Goal: Task Accomplishment & Management: Manage account settings

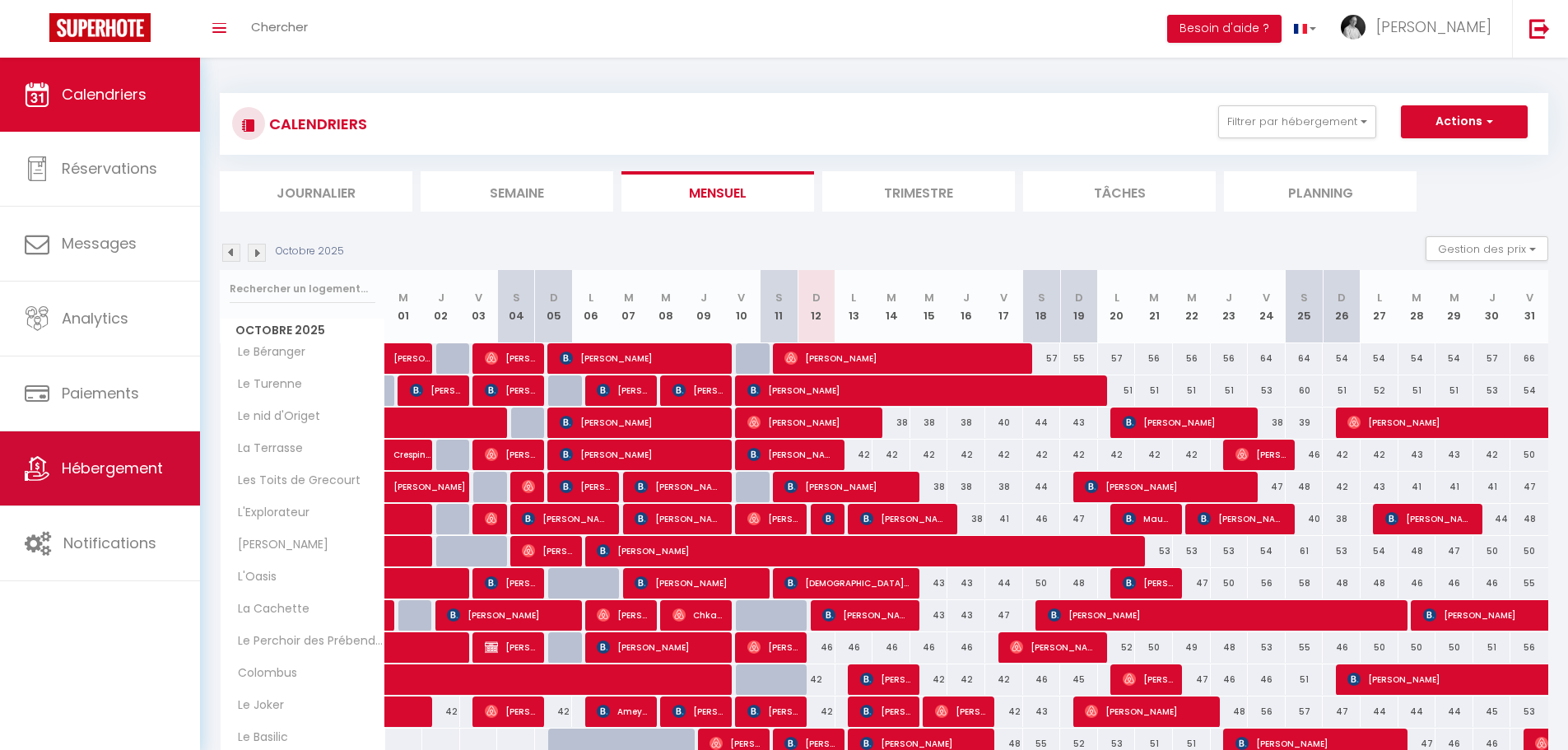
click at [124, 463] on span "Hébergement" at bounding box center [112, 468] width 101 height 21
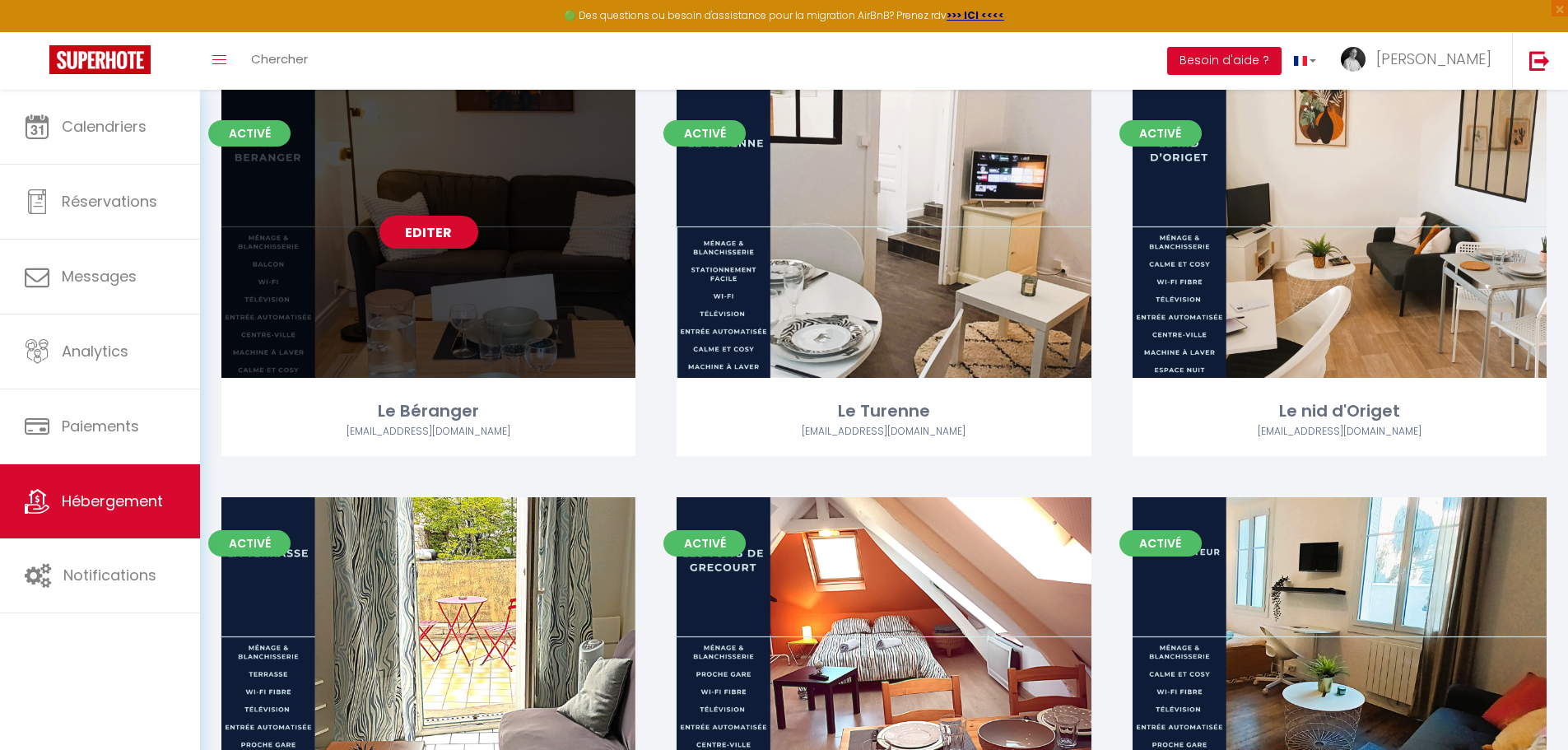
scroll to position [165, 0]
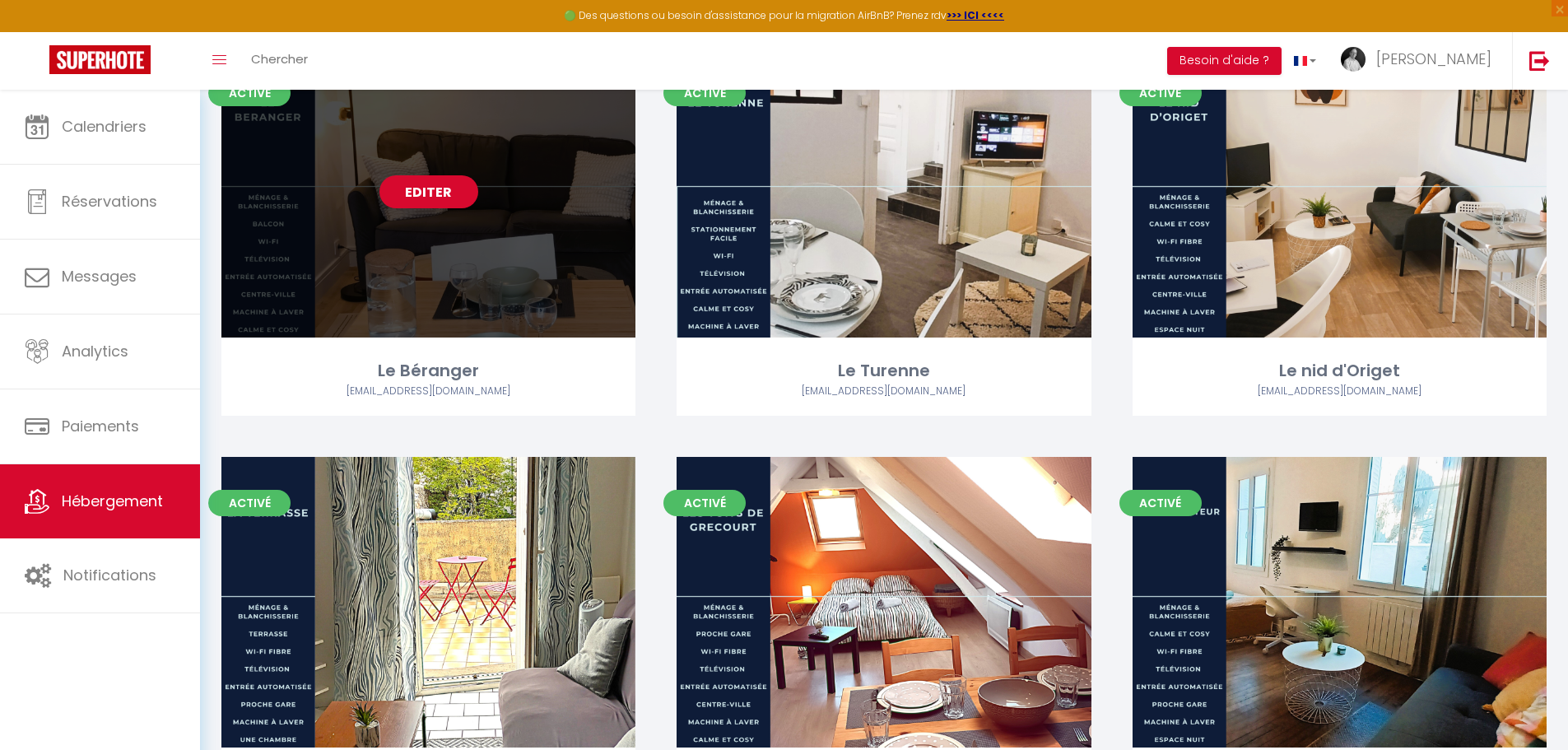
click at [454, 198] on link "Editer" at bounding box center [429, 192] width 99 height 33
select select "3"
select select "2"
select select "1"
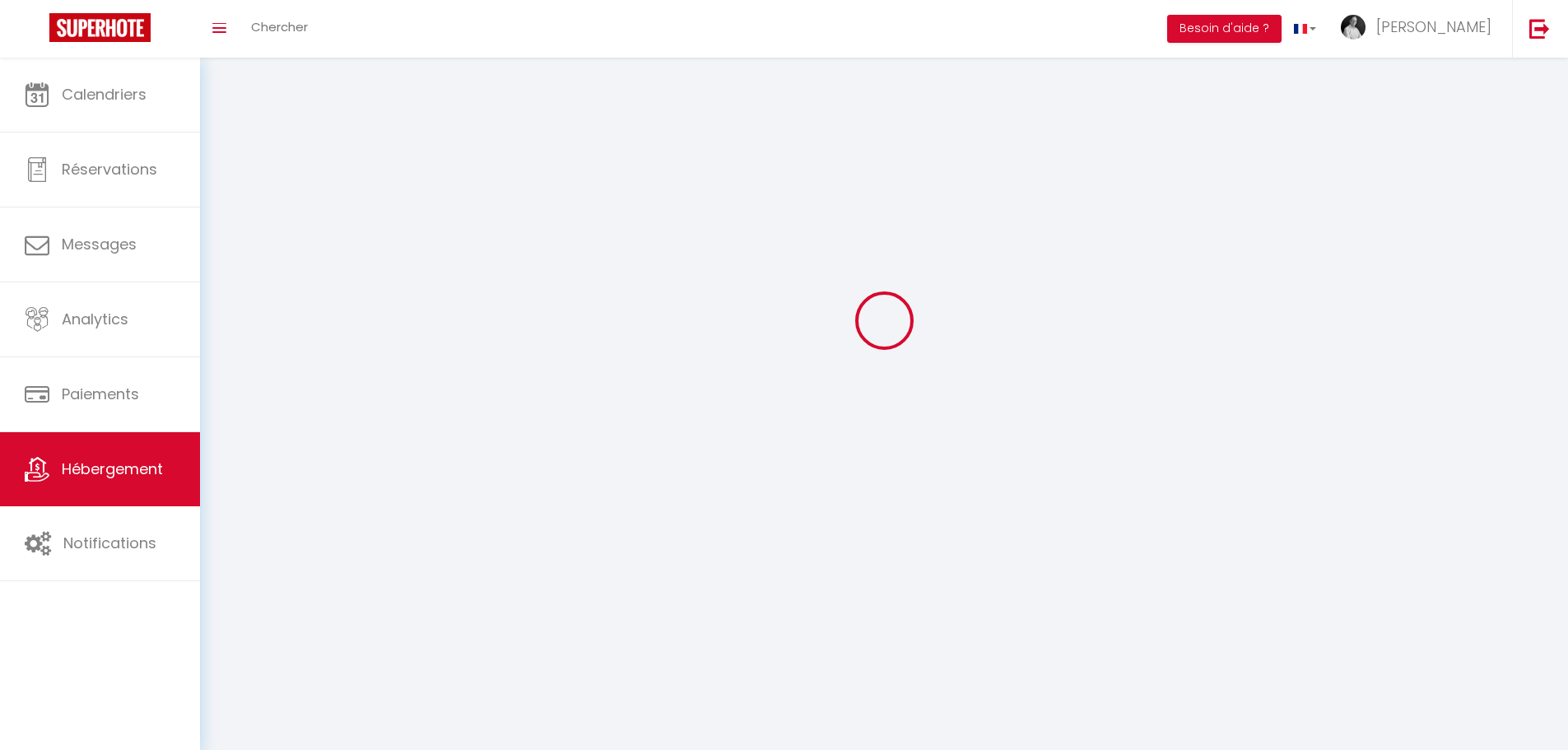
select select
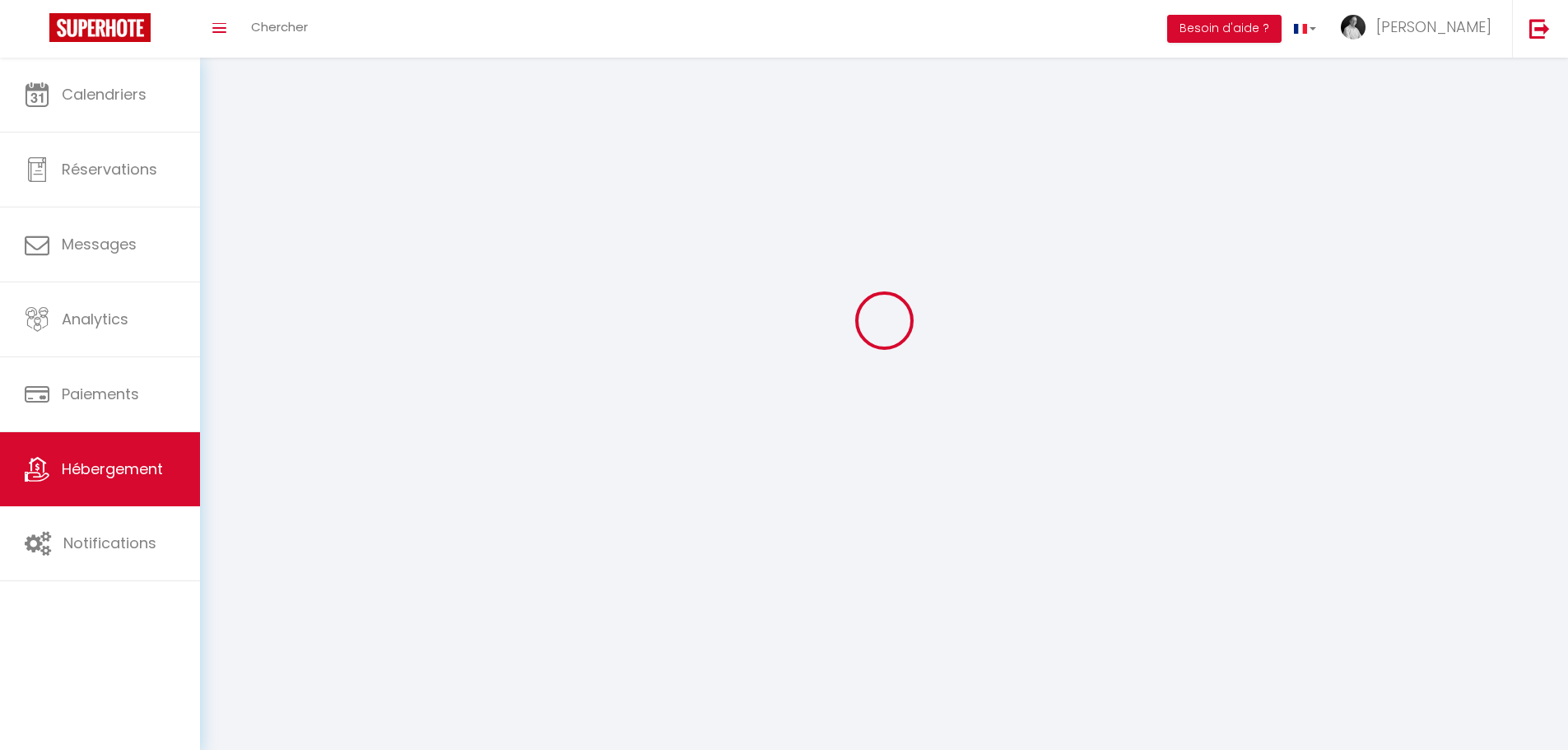
checkbox input "false"
select select
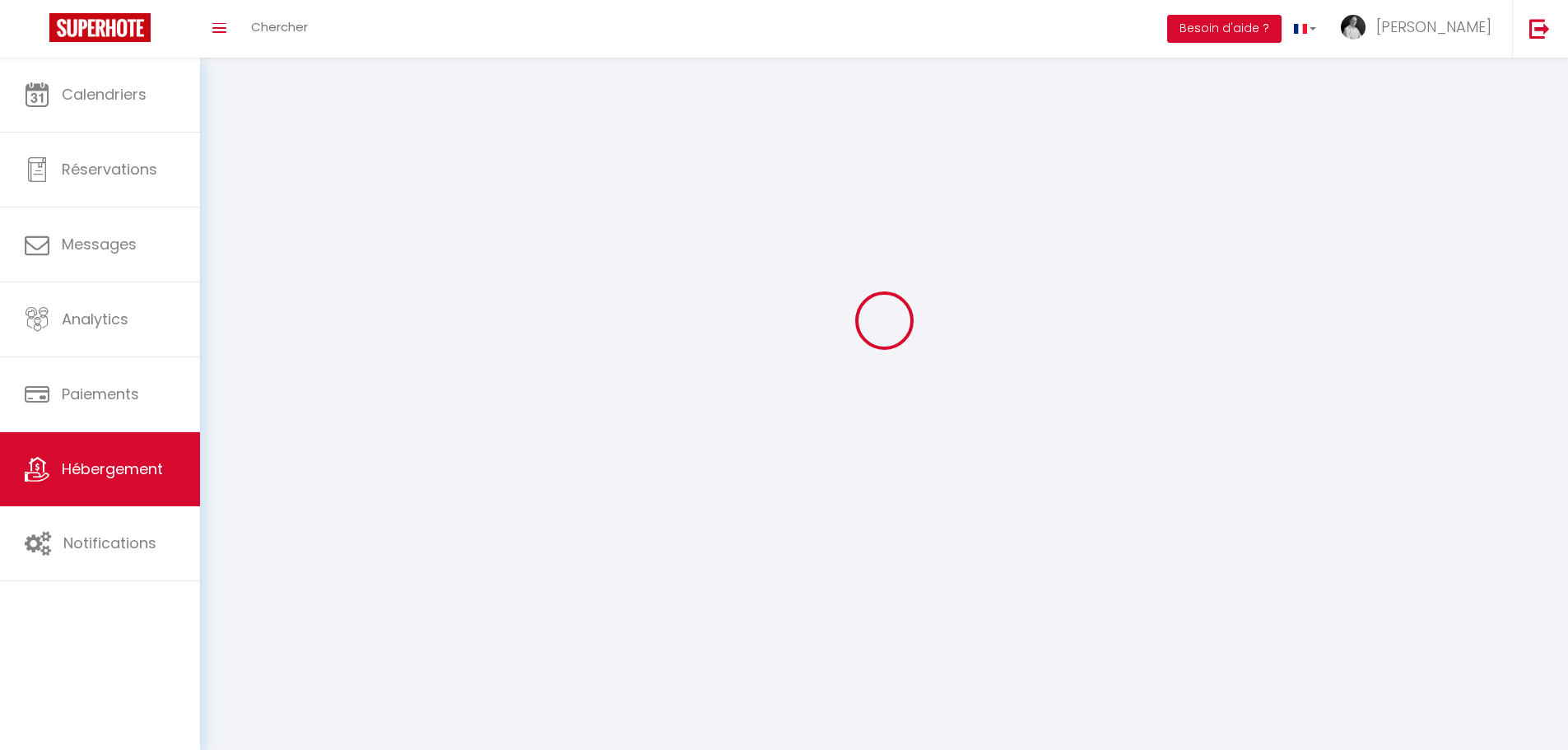
select select
select select "1"
select select
select select "28"
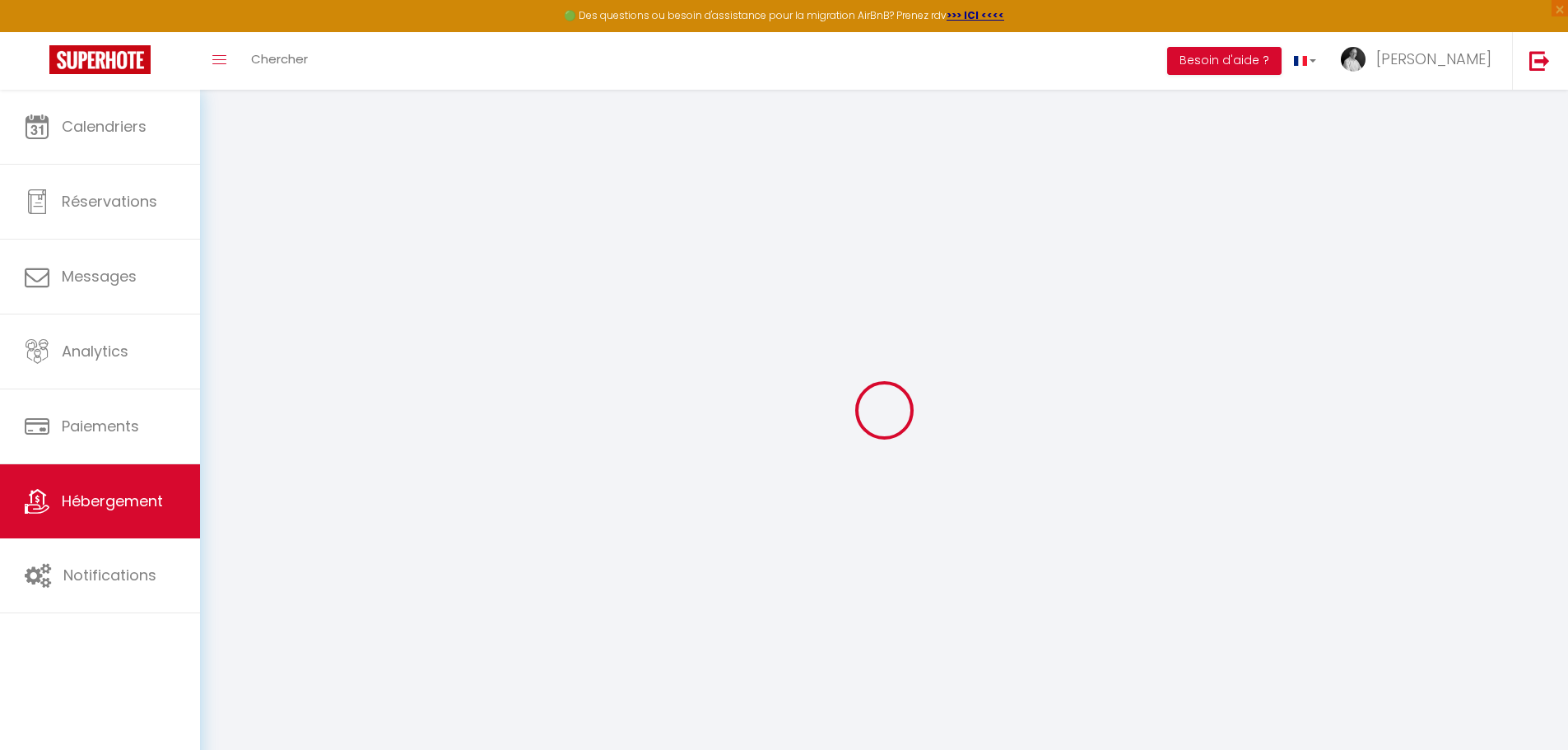
select select
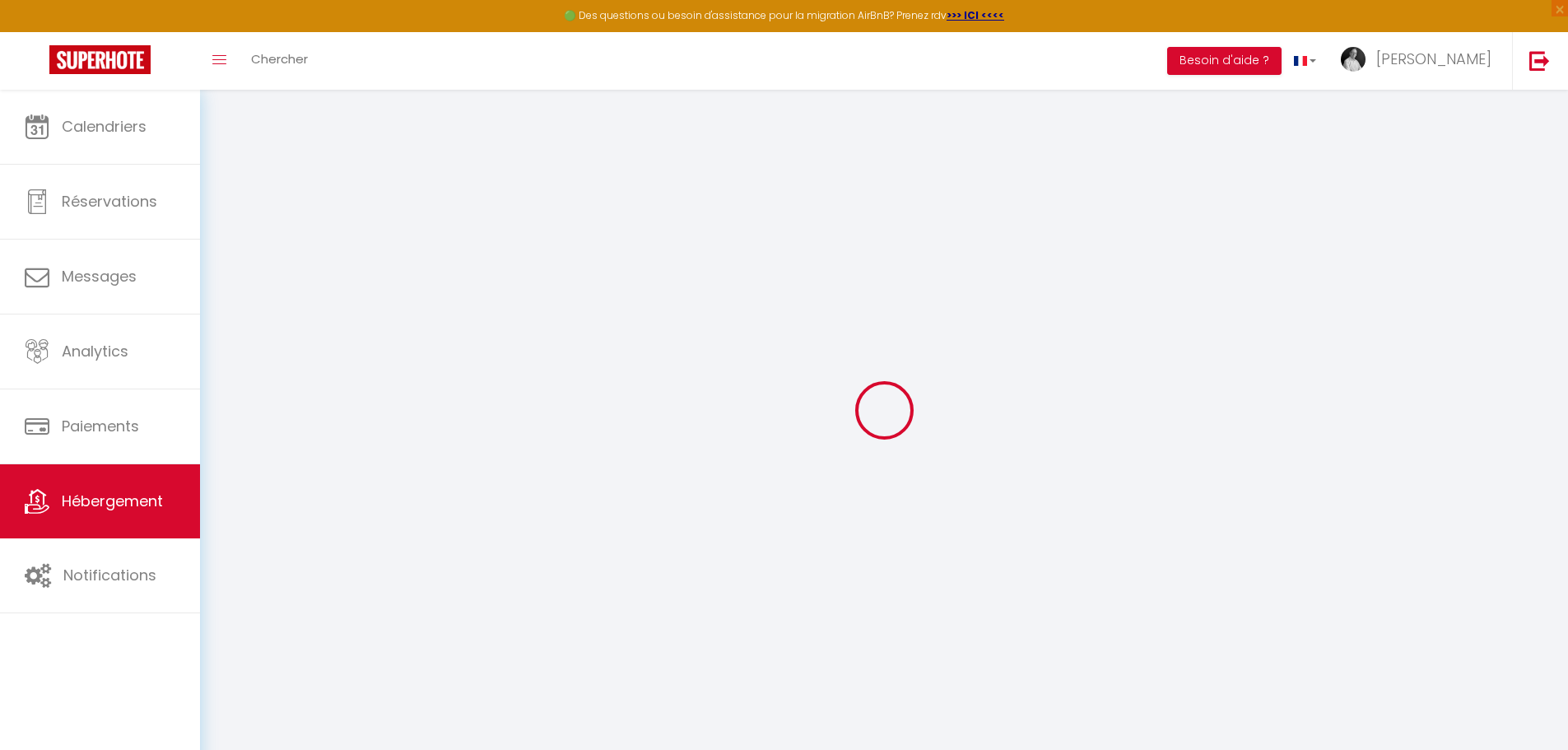
select select
checkbox input "false"
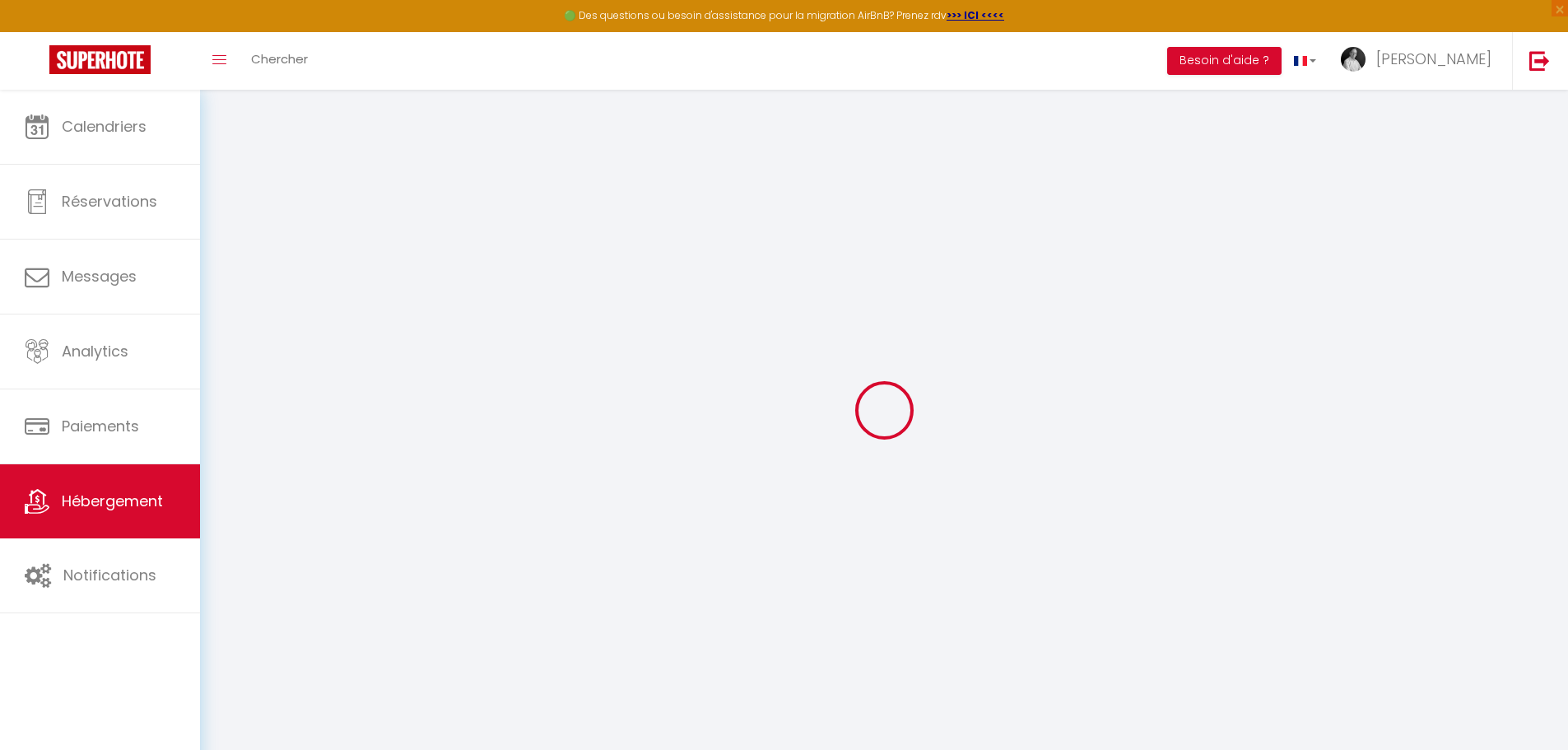
select select
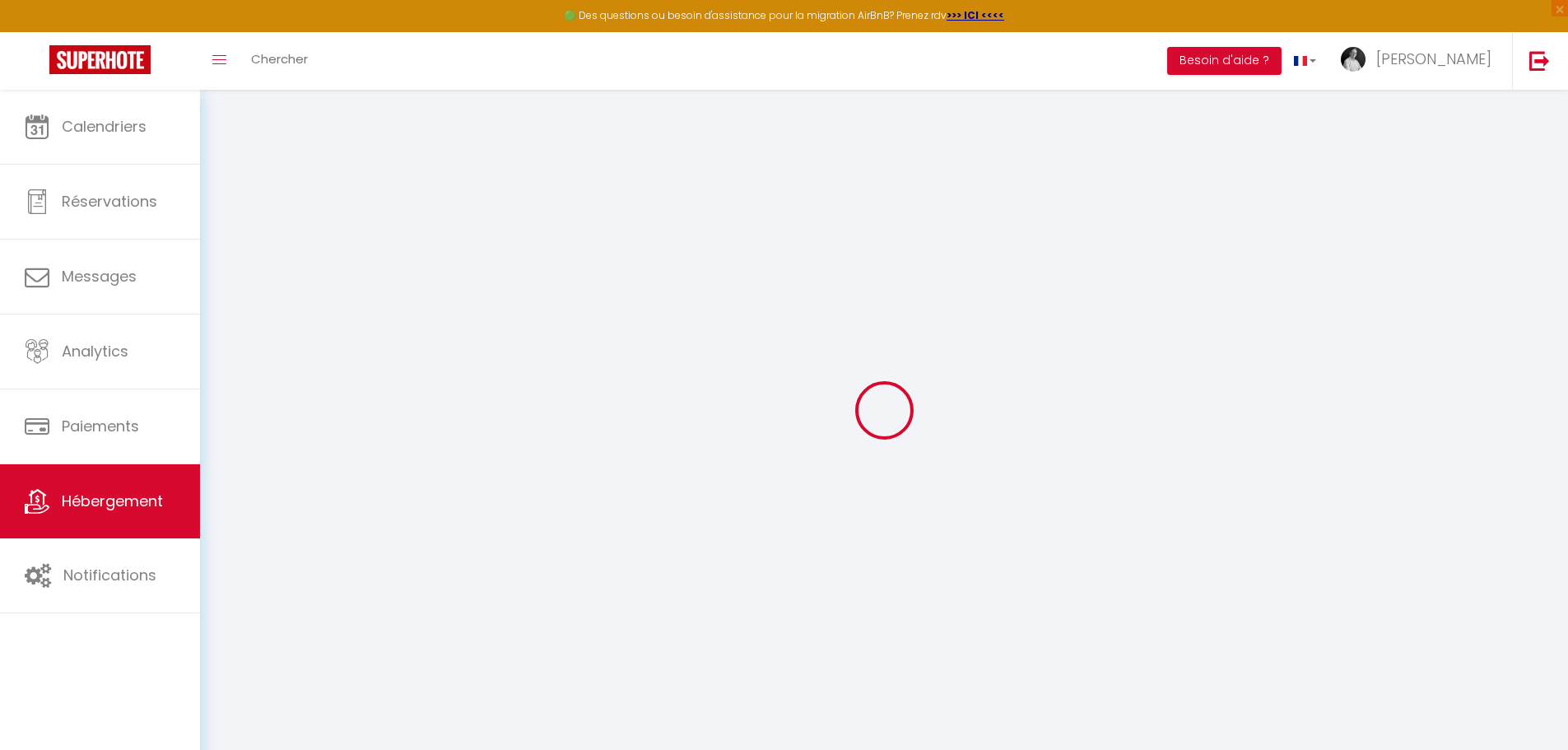
select select
checkbox input "false"
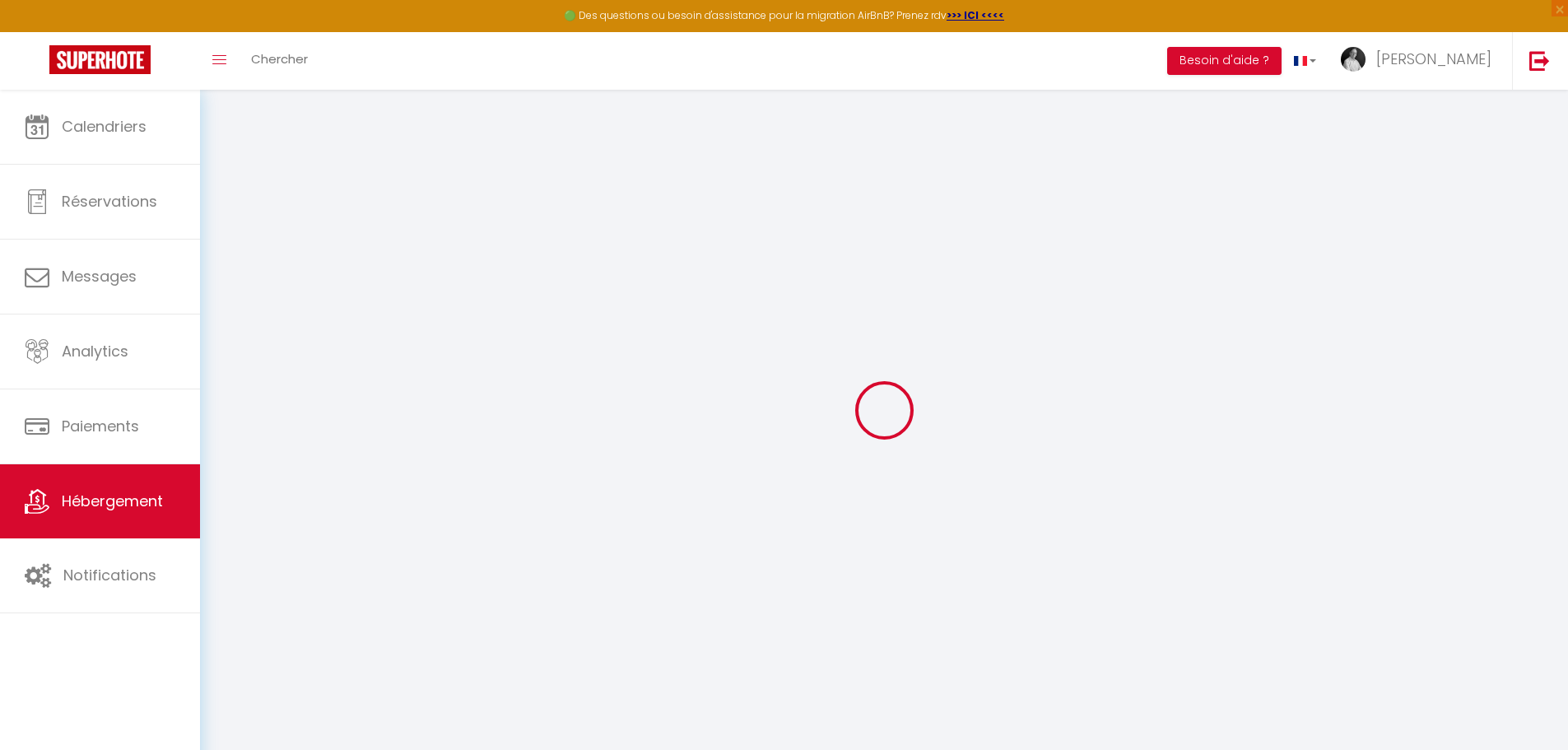
checkbox input "false"
select select
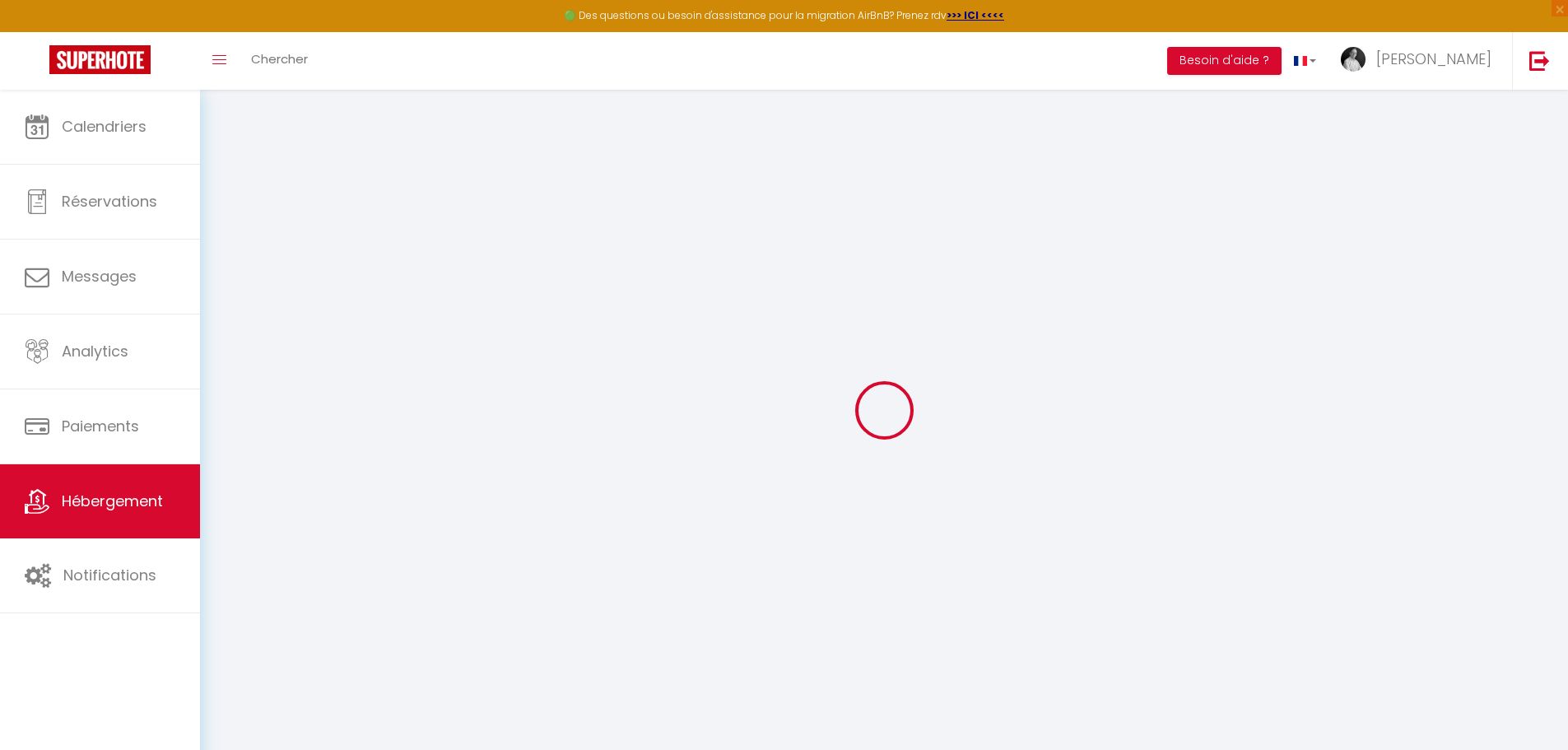
select select
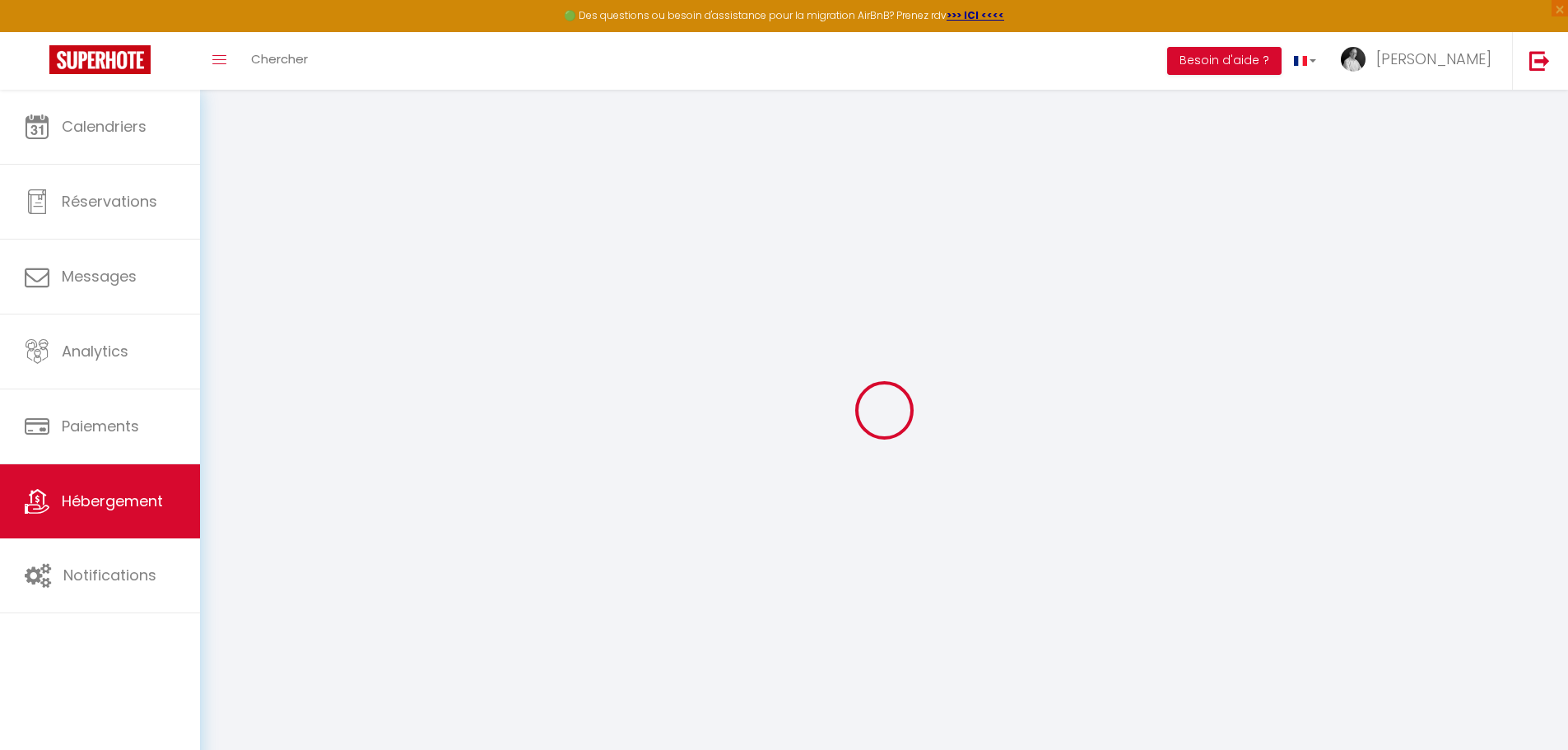
checkbox input "false"
select select
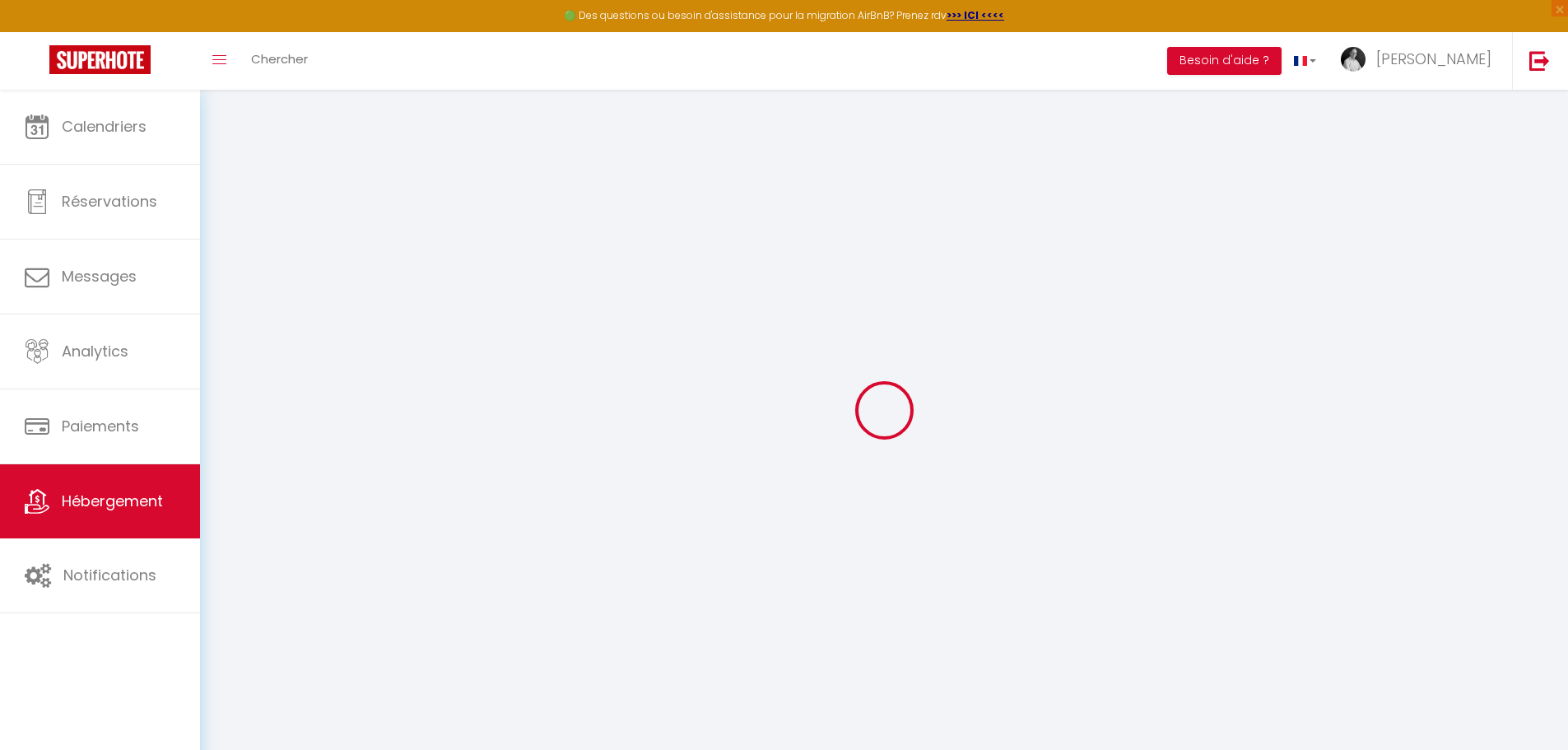
select select
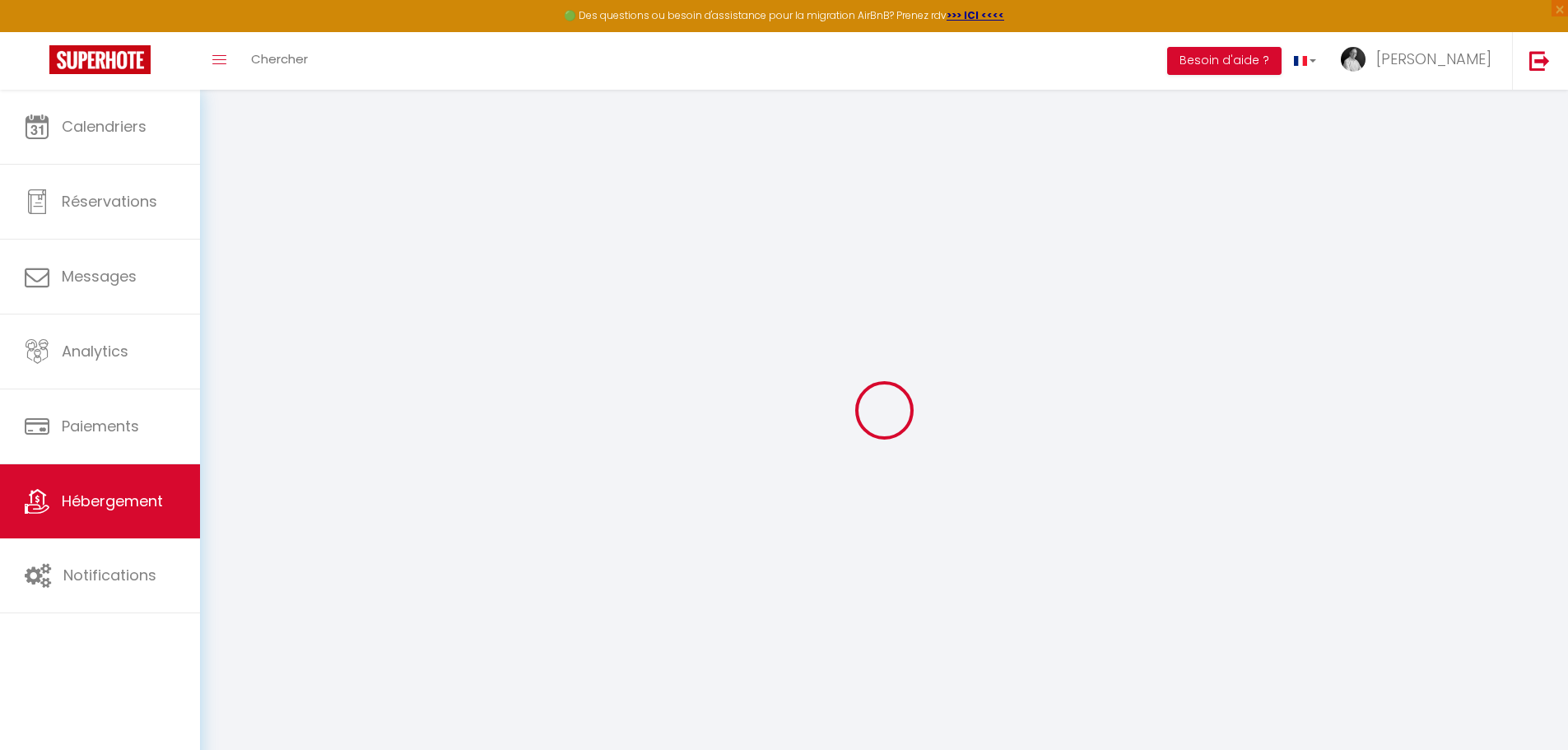
select select
checkbox input "false"
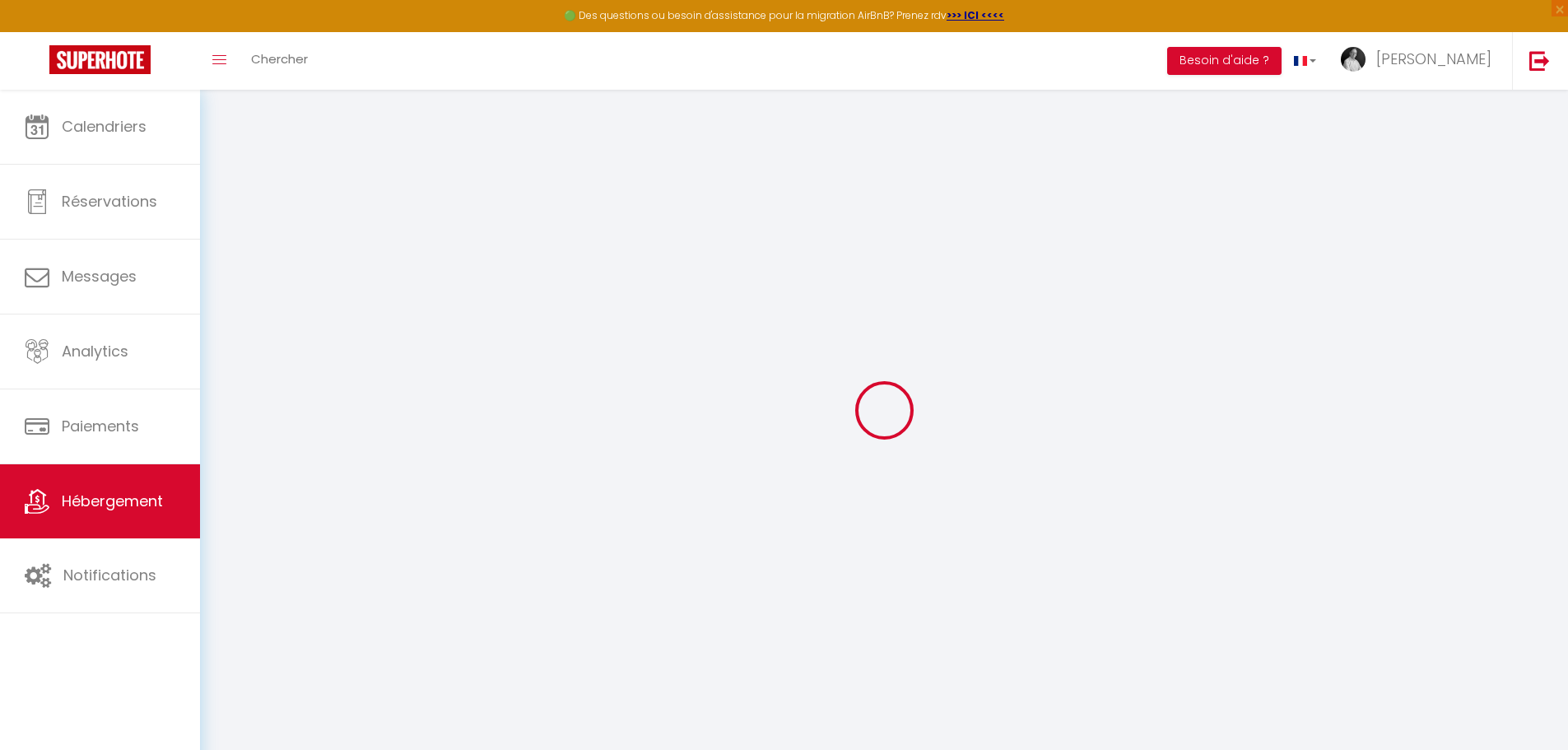
checkbox input "false"
select select
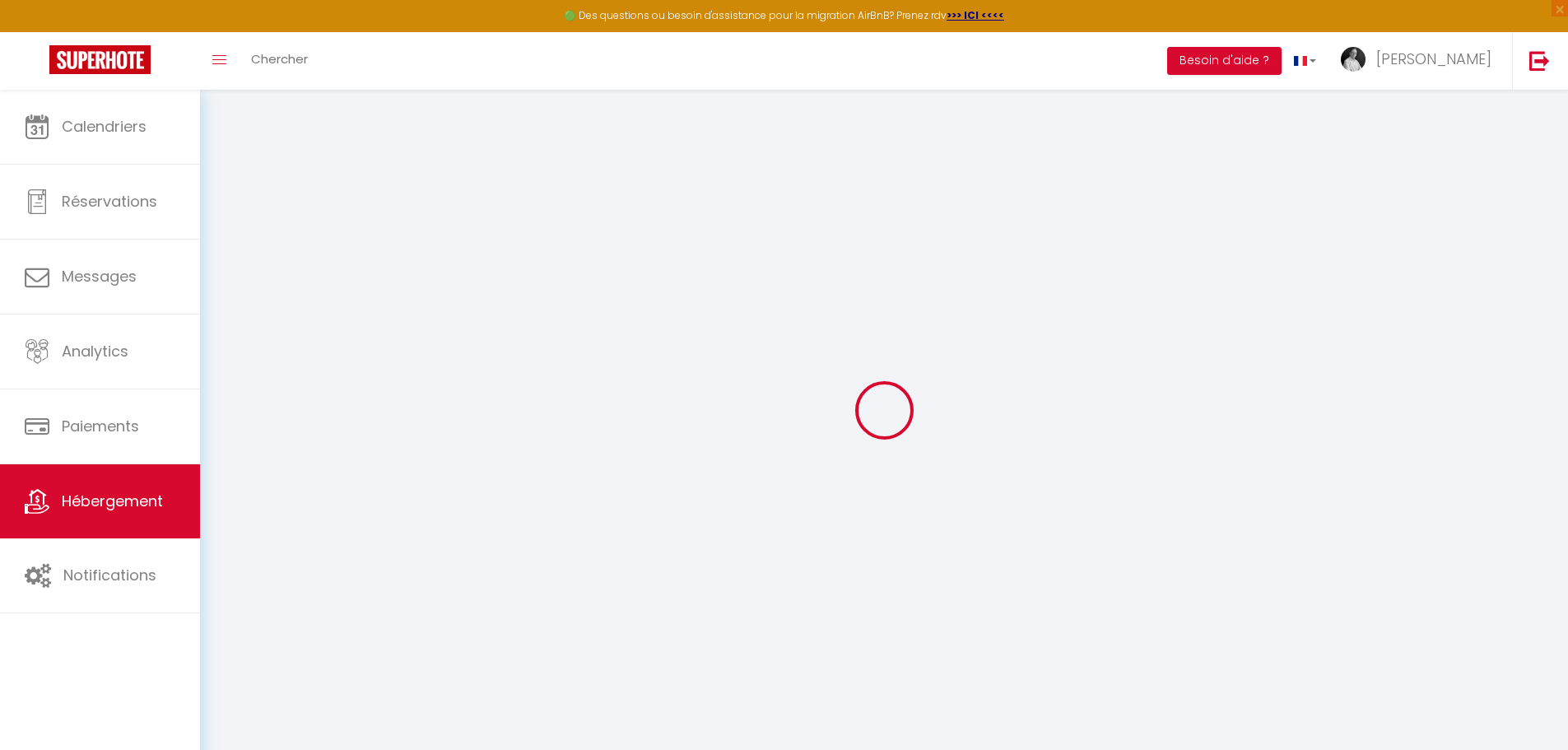
select select
checkbox input "false"
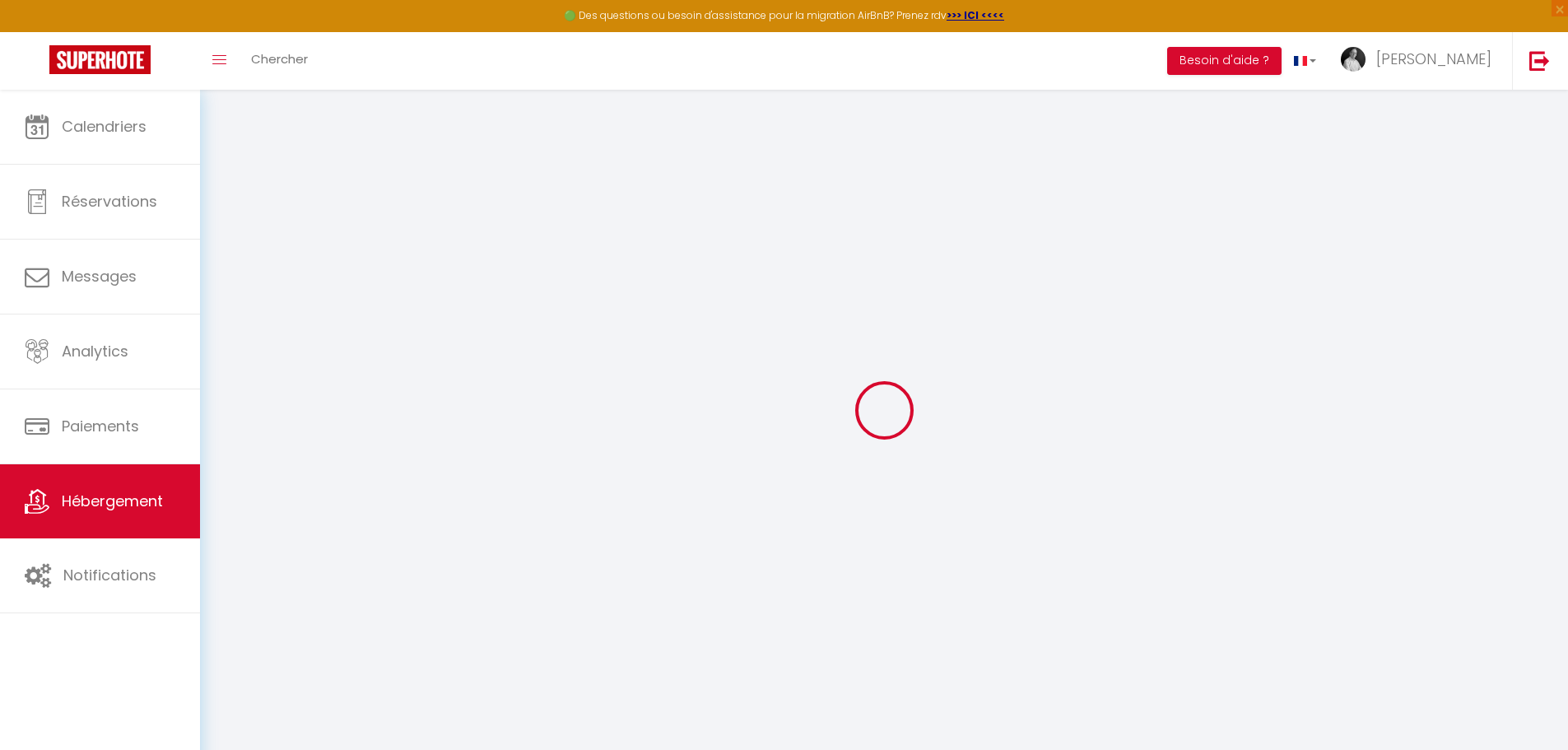
checkbox input "false"
select select
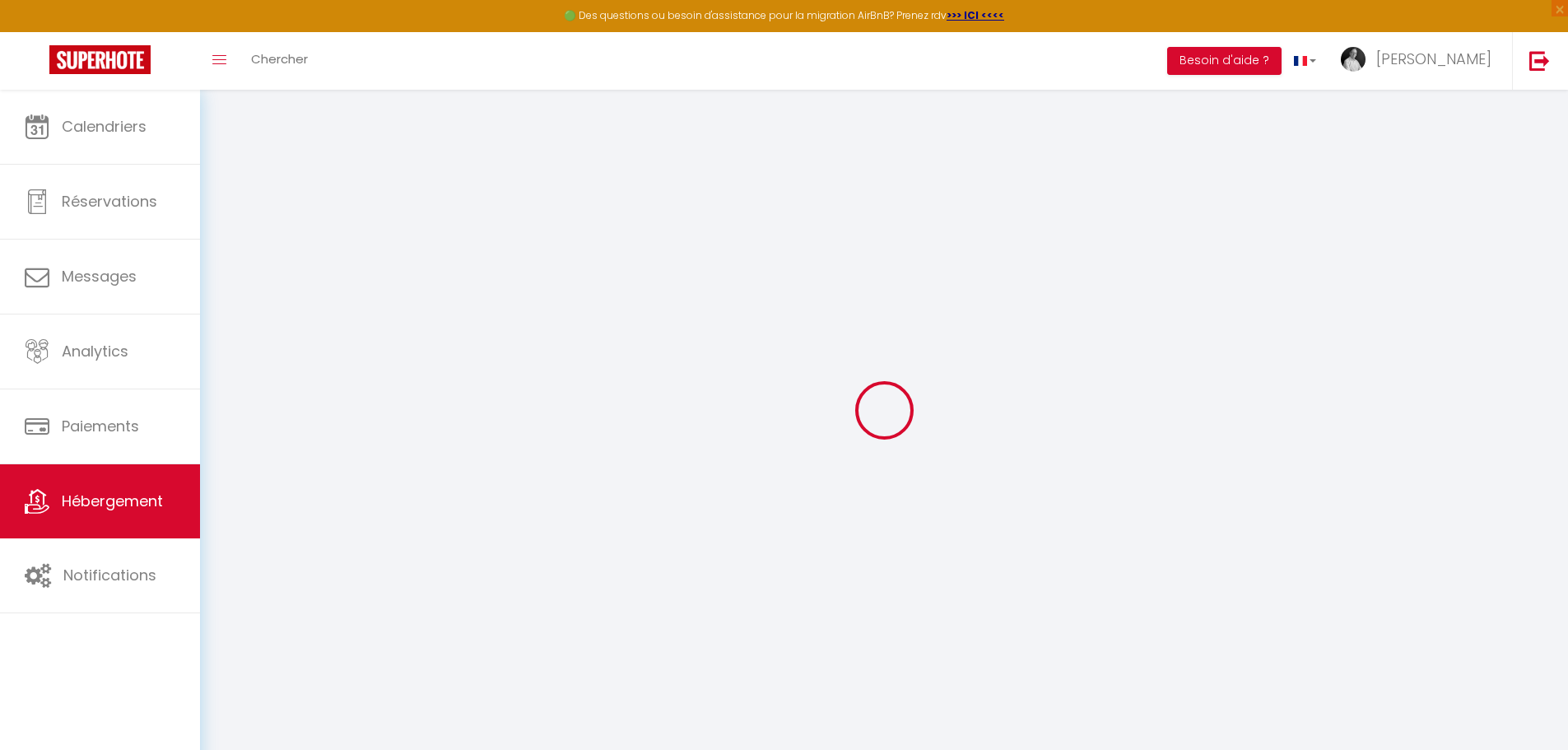
type input "Le Béranger"
type input "[PERSON_NAME]"
select select "2"
type input "42"
type input "30"
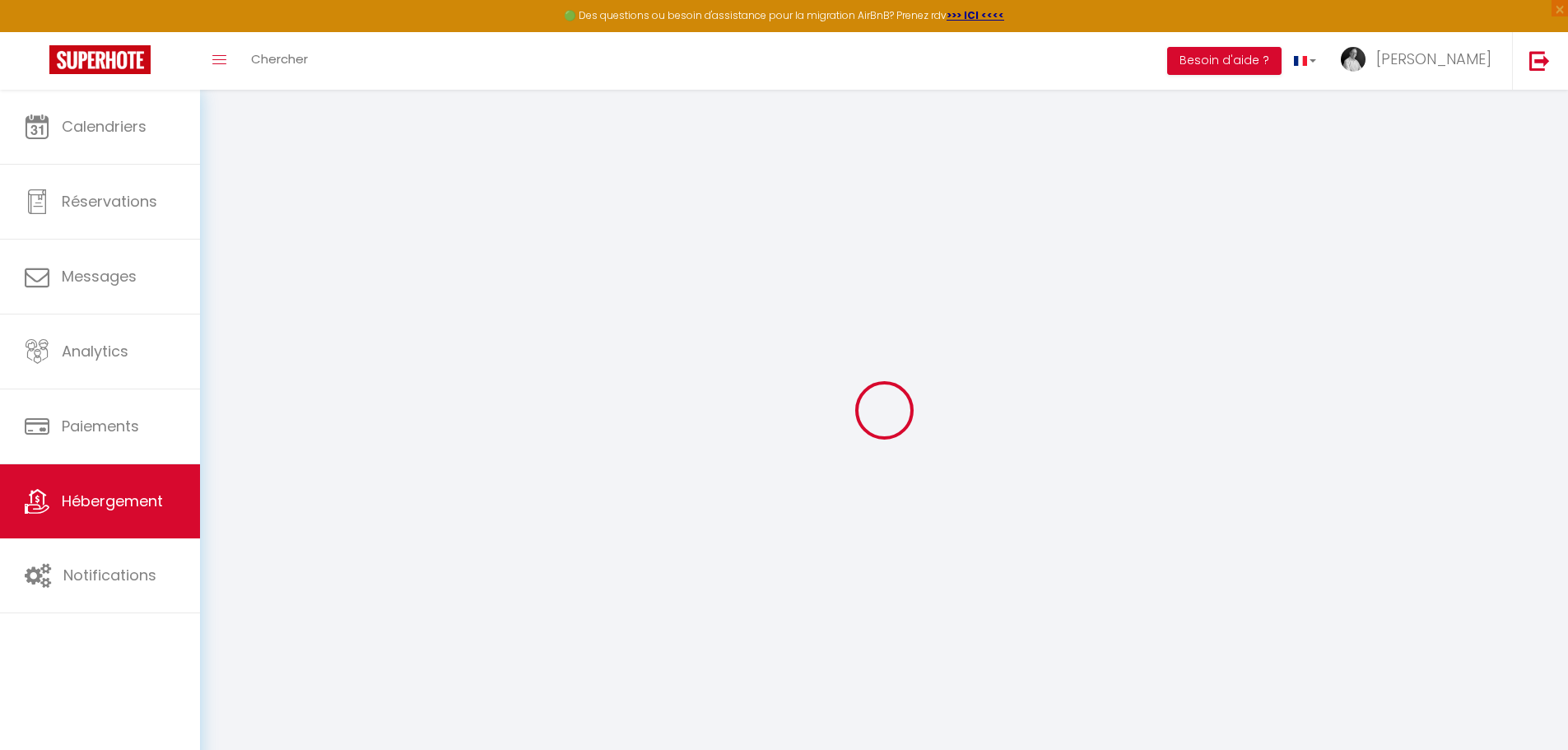
type input "5.5"
type input "100"
type input "200"
select select
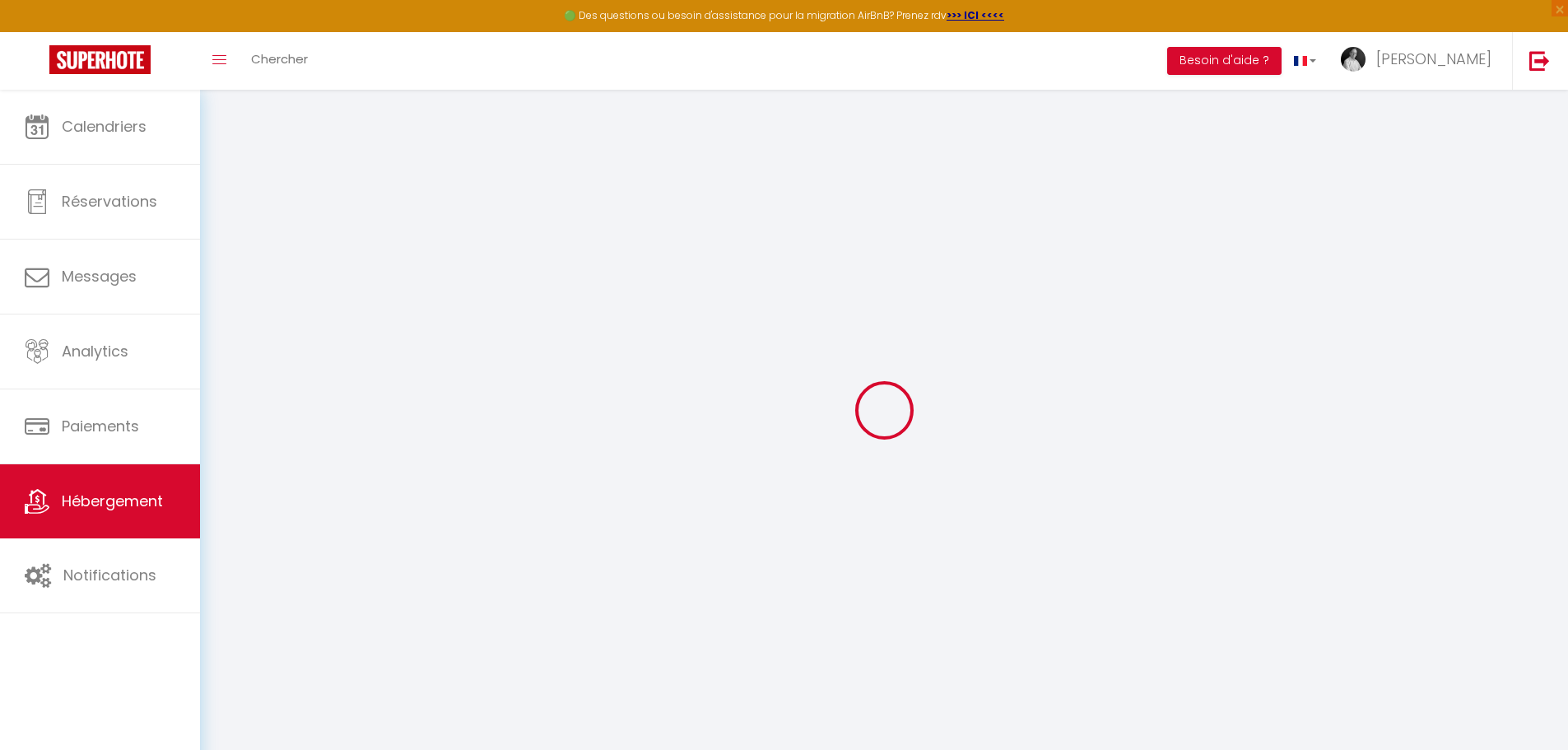
select select
type input "[STREET_ADDRESS]"
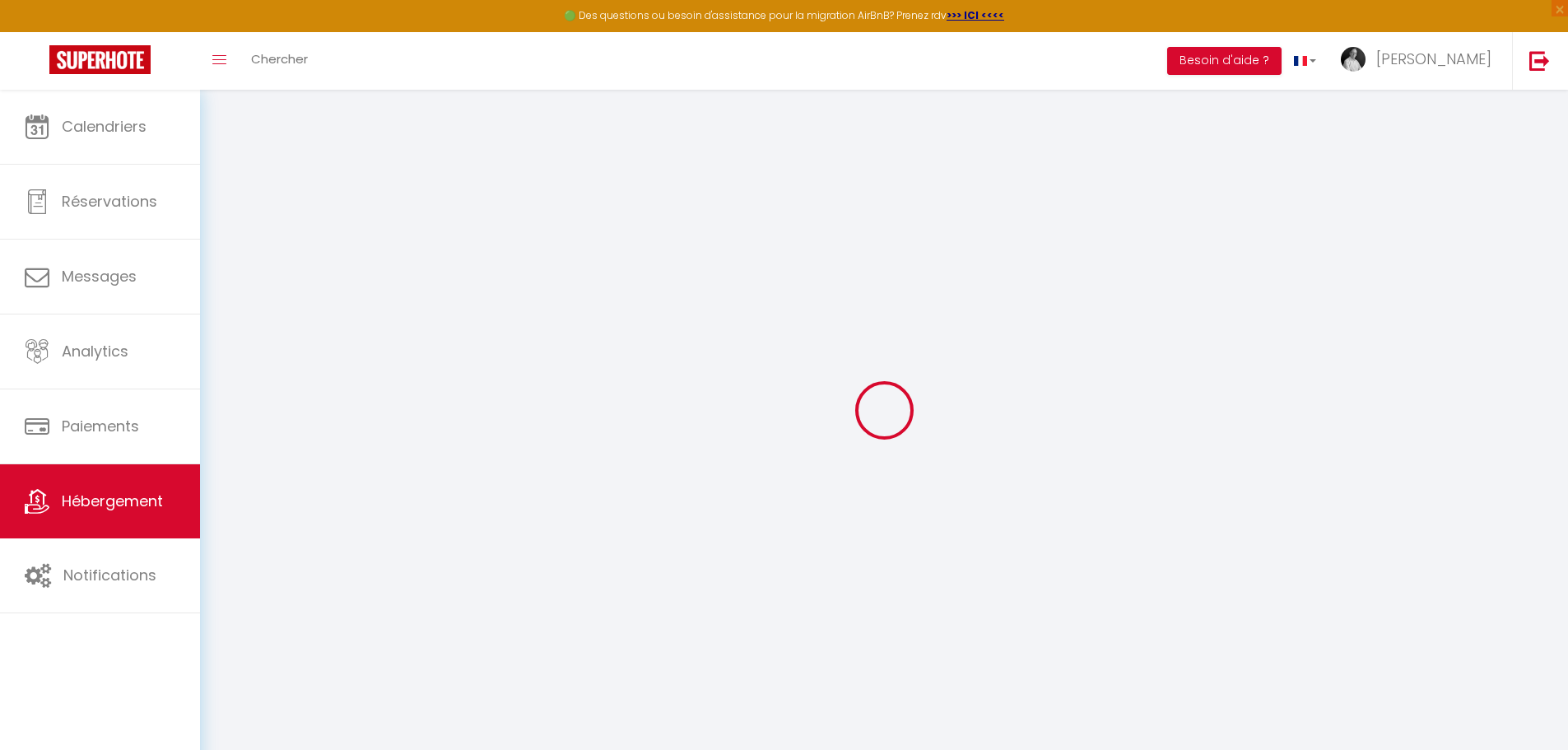
type input "37000"
type input "TOURS"
type input "[PERSON_NAME][EMAIL_ADDRESS][DOMAIN_NAME]"
select select "11197"
checkbox input "false"
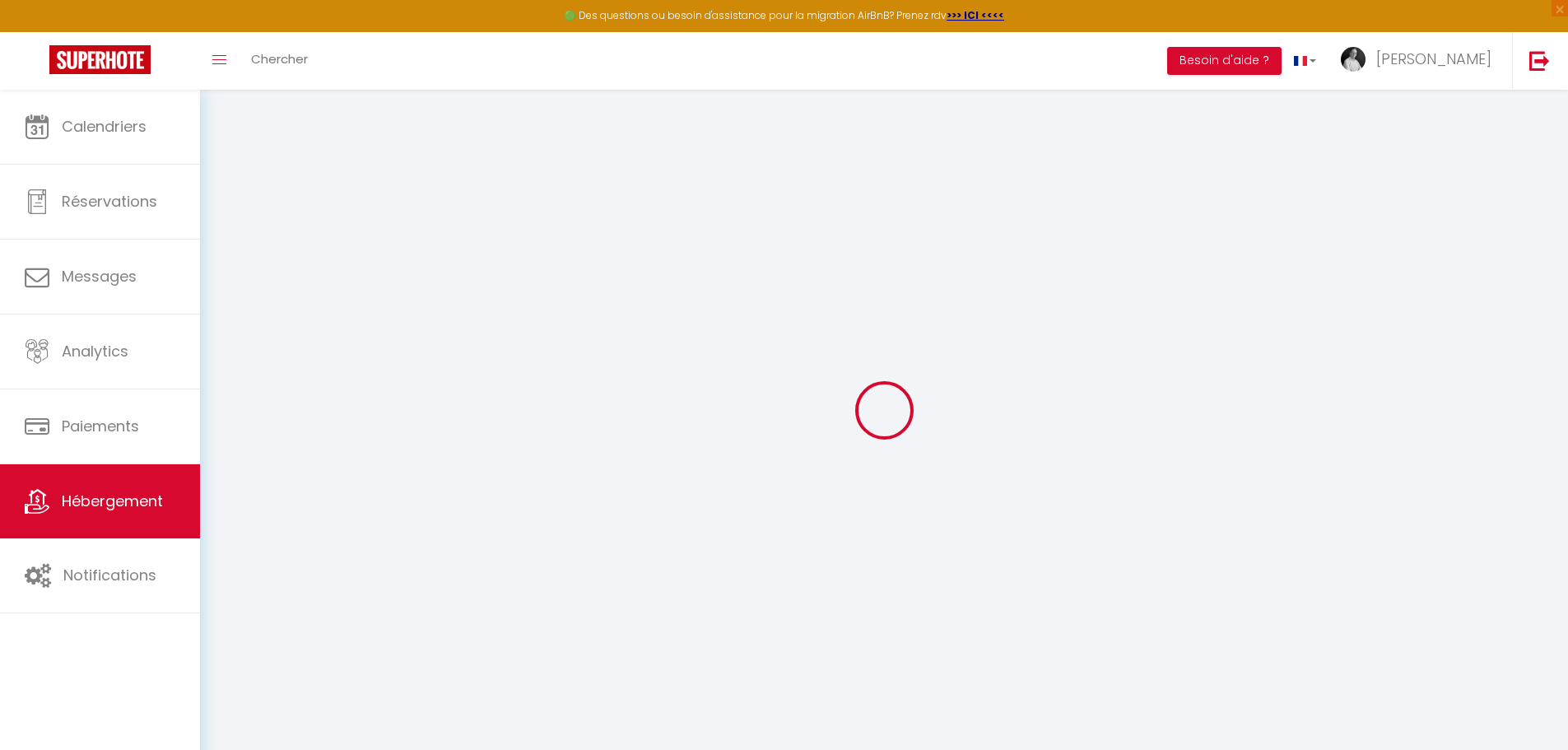
checkbox input "false"
checkbox input "true"
checkbox input "false"
radio input "true"
type input "0"
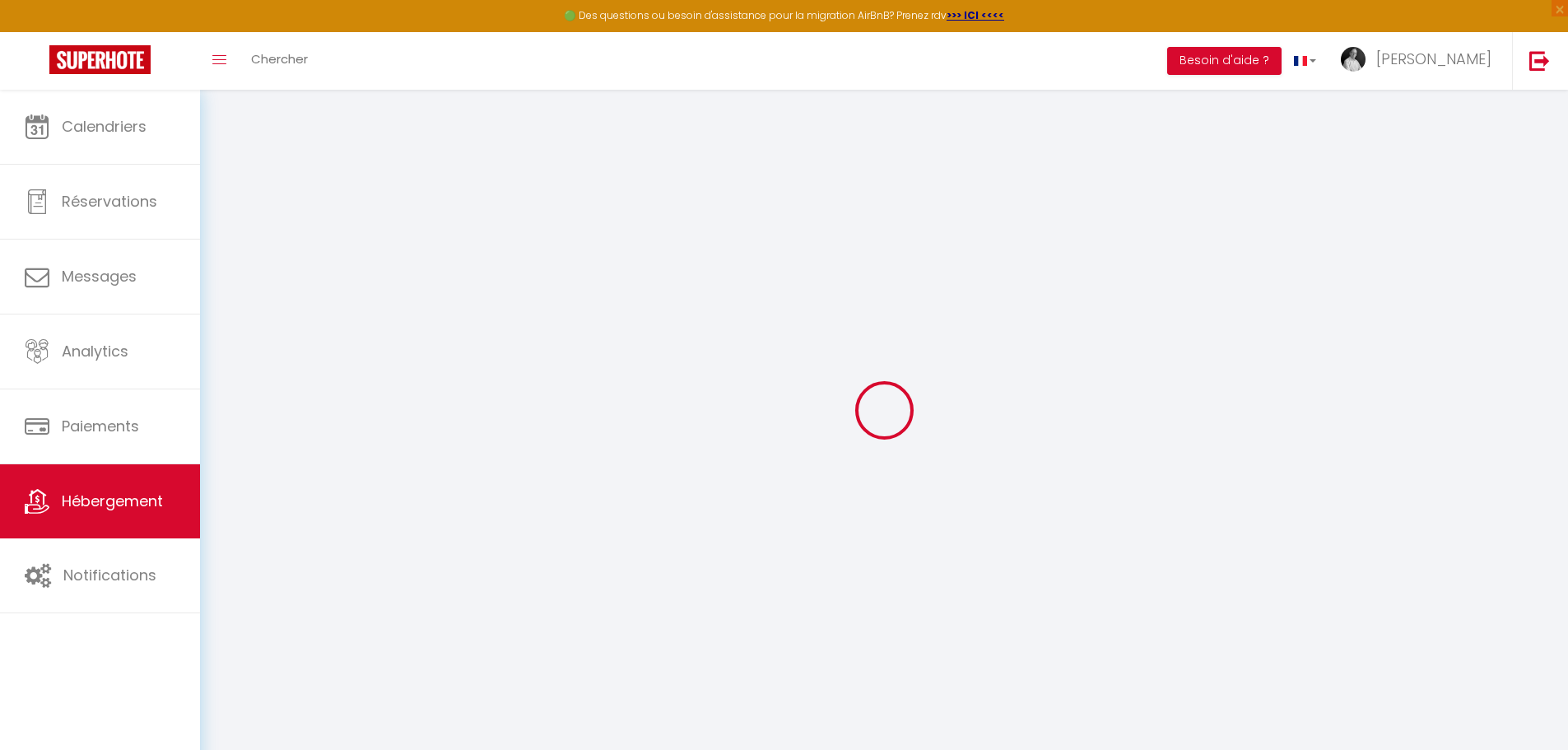
type input "0"
select select
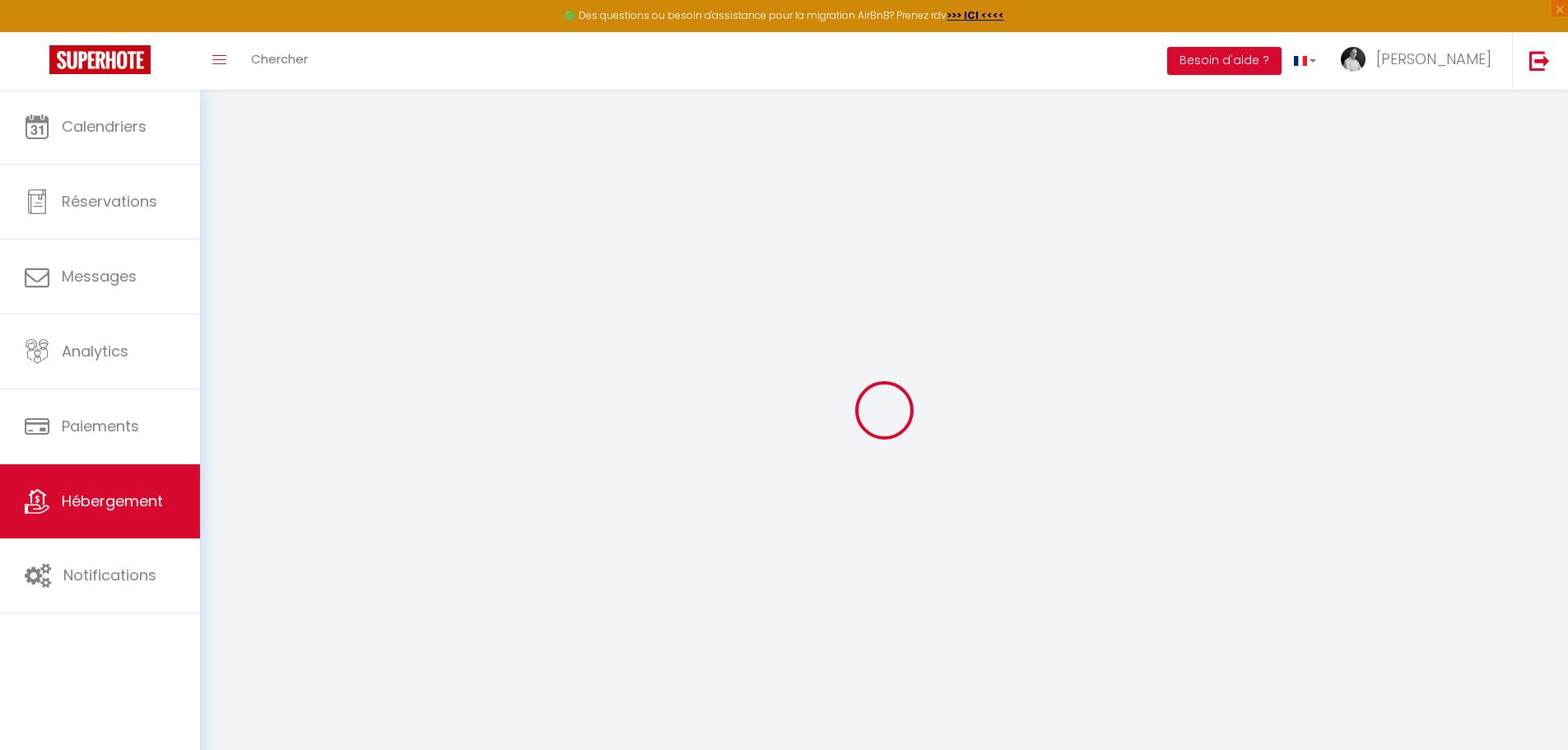
select select
checkbox input "false"
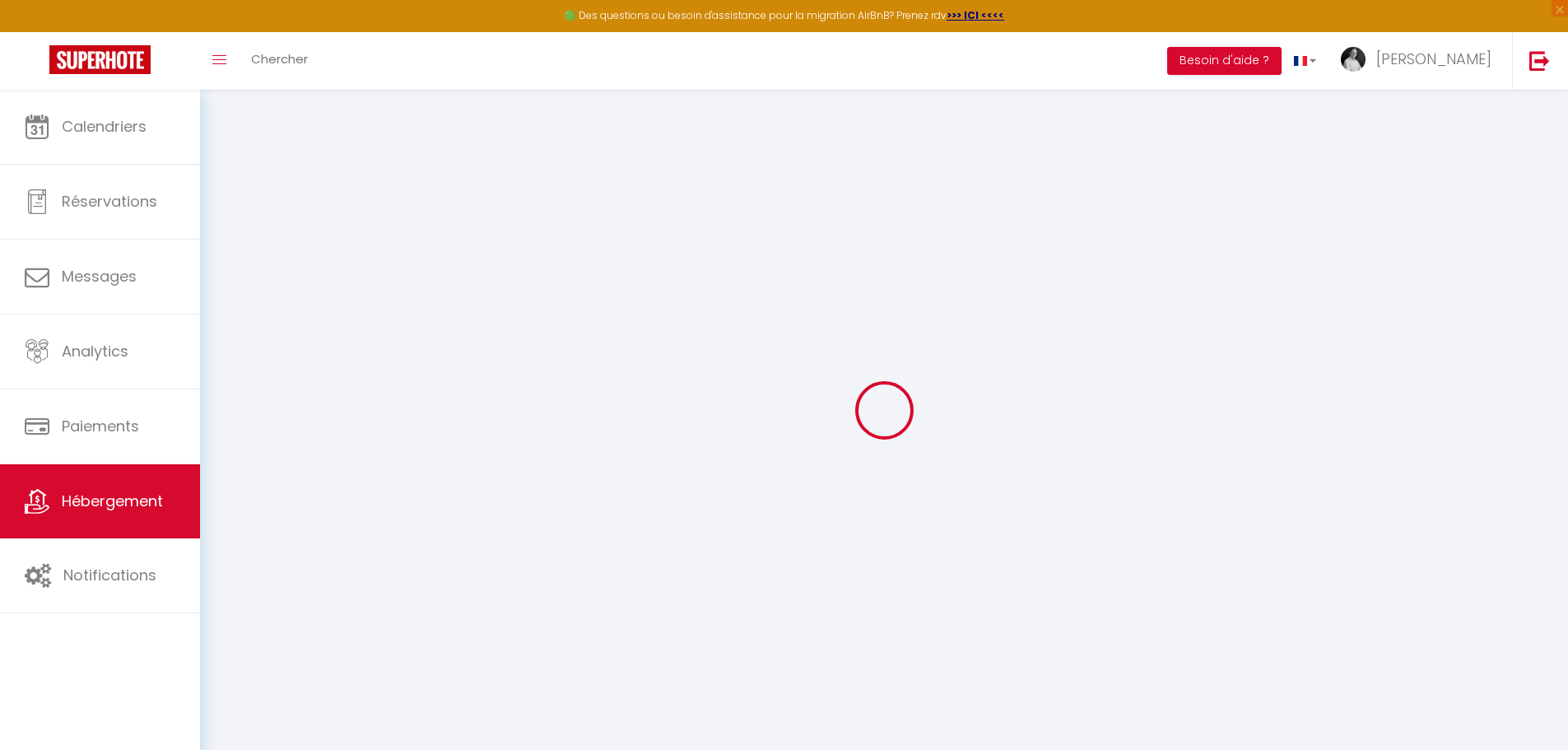
checkbox input "false"
checkbox input "true"
checkbox input "false"
select select
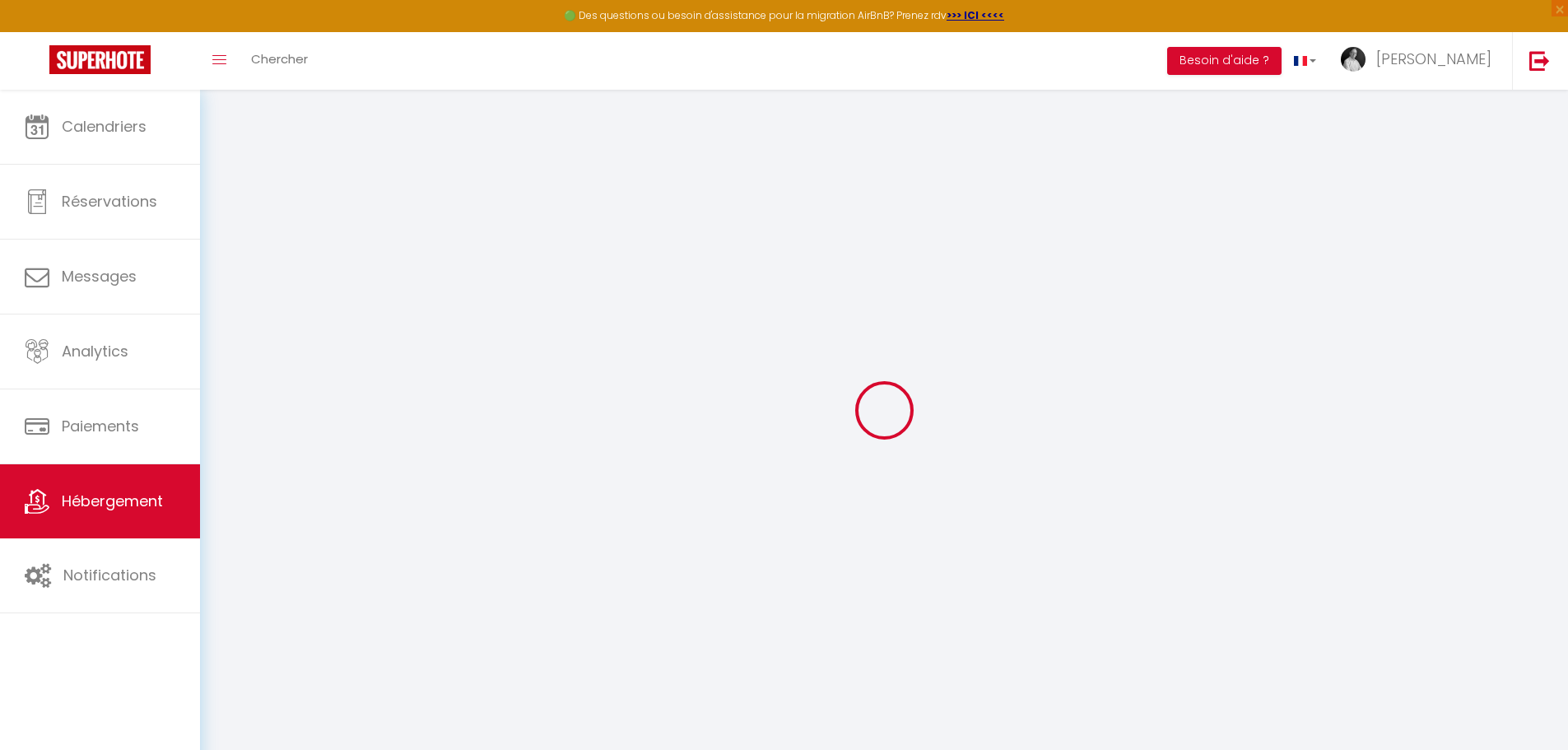
select select
checkbox input "false"
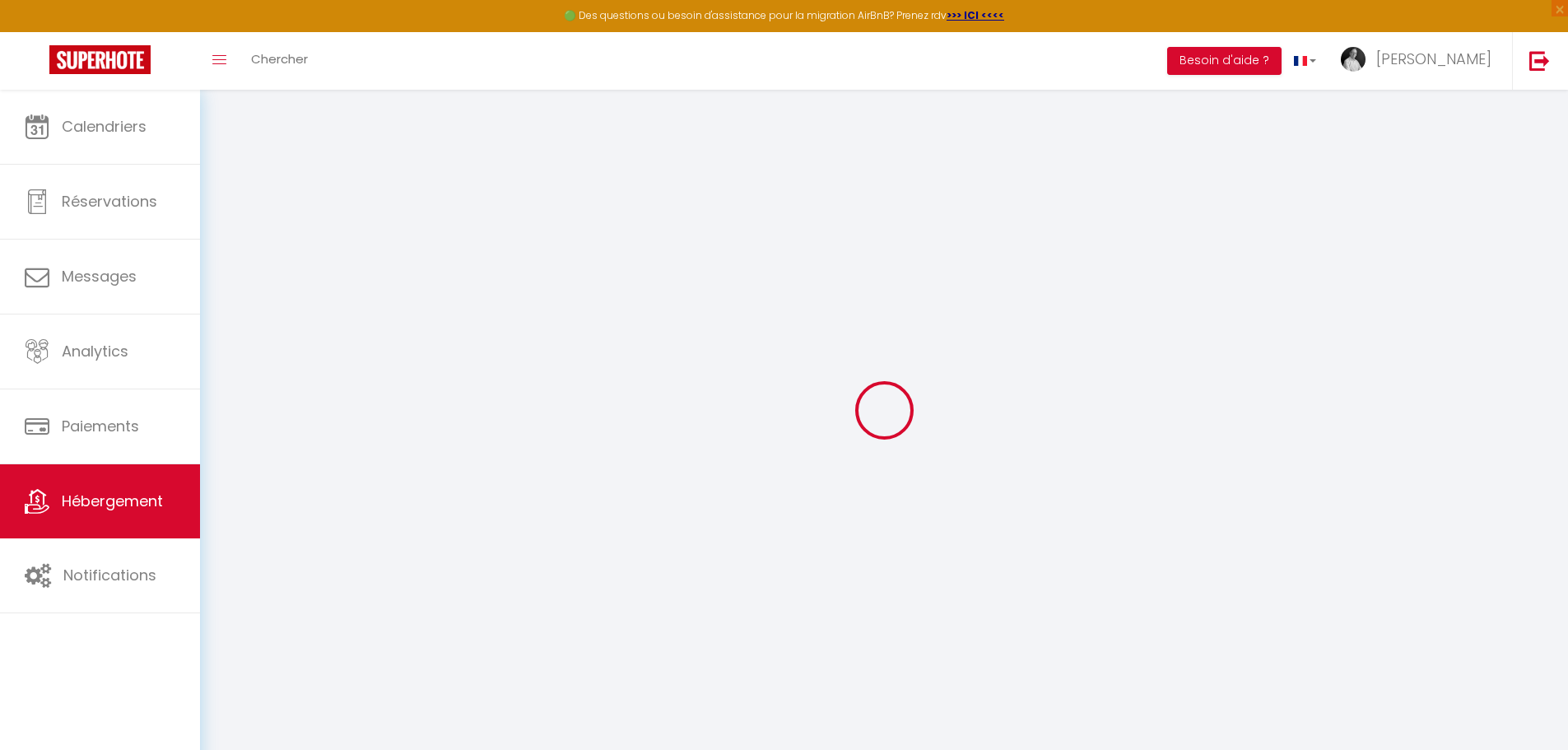
checkbox input "false"
checkbox input "true"
checkbox input "false"
select select "2522"
checkbox input "false"
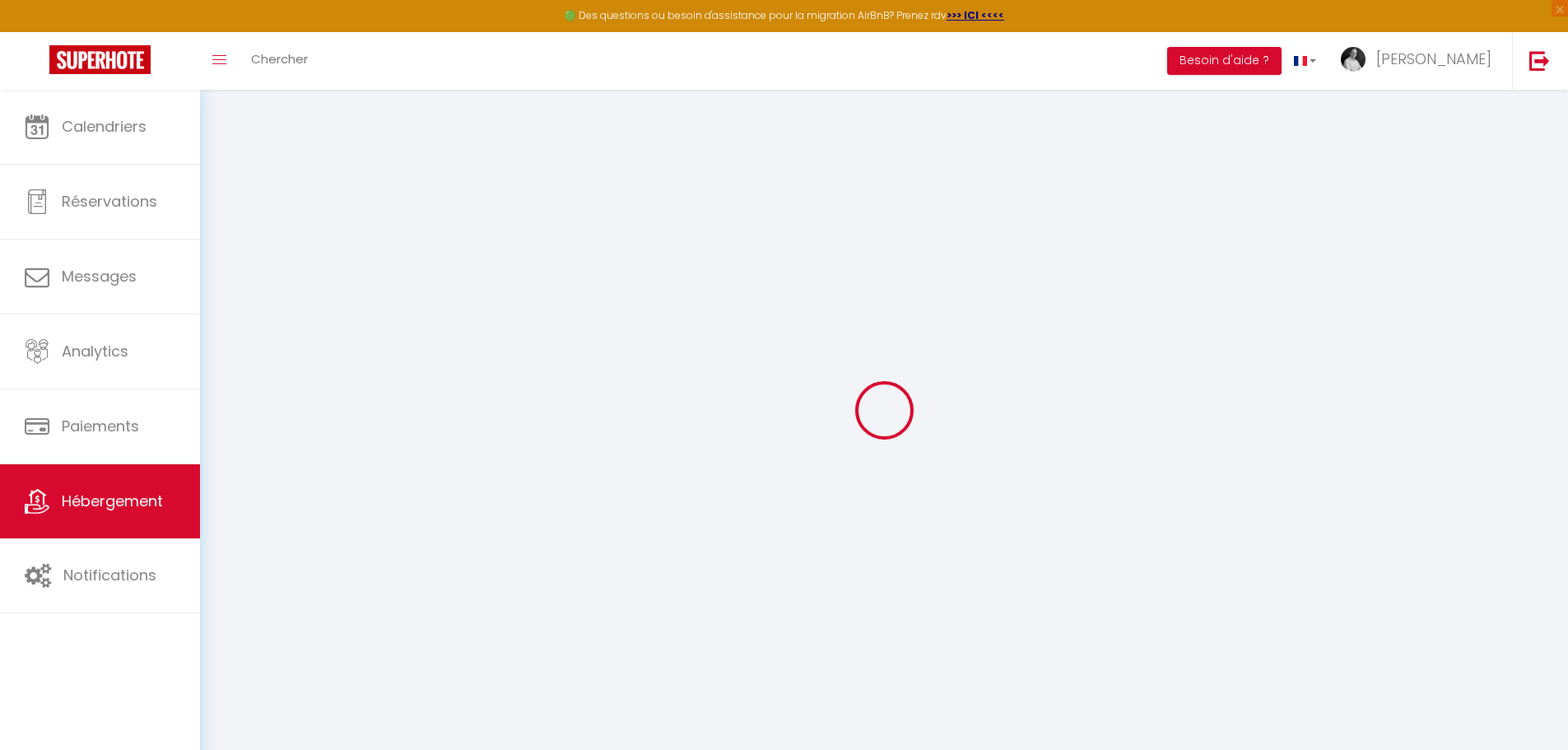
checkbox input "false"
checkbox input "true"
checkbox input "false"
select select "16:00"
select select
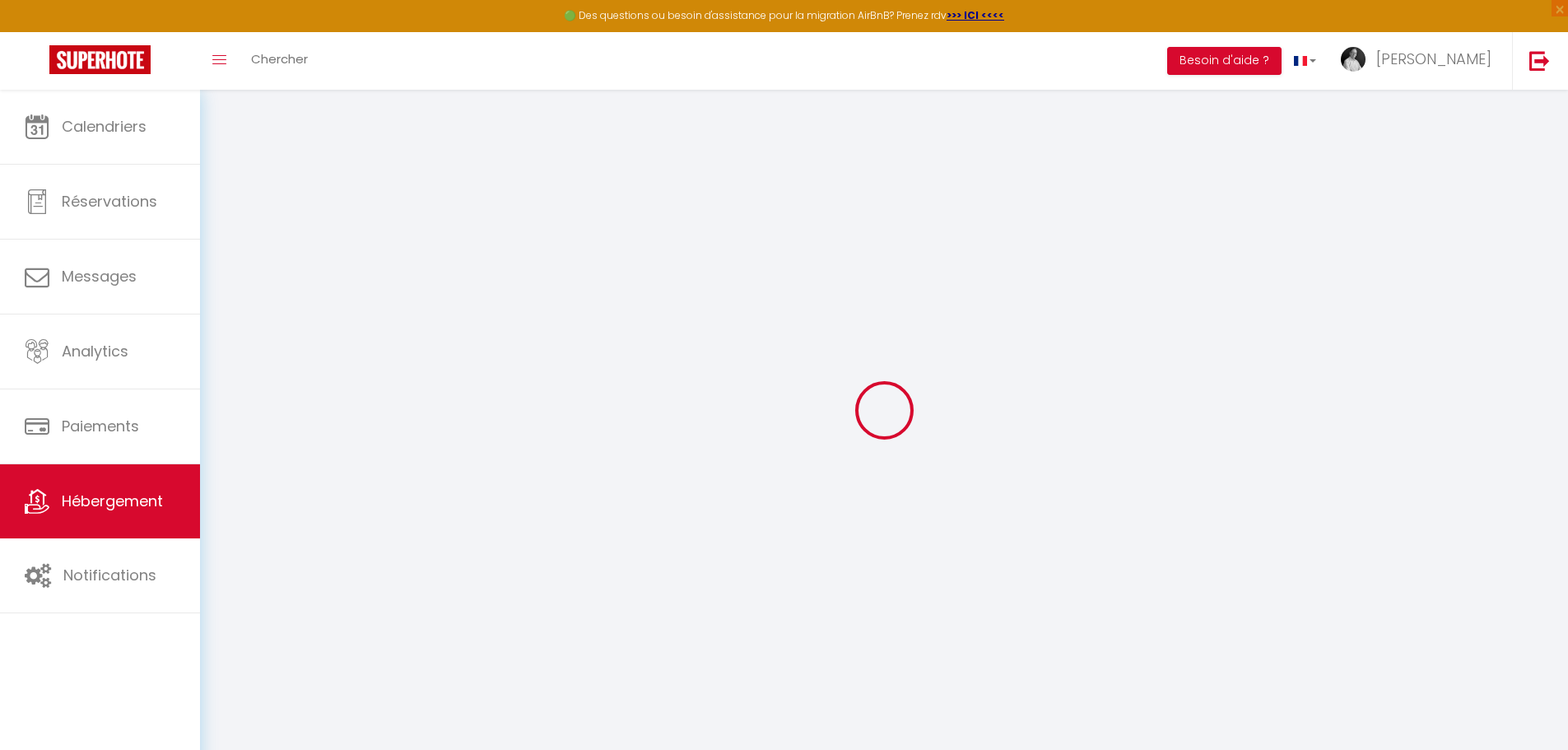
select select "10:00"
select select "30"
select select "120"
select select "20:00"
select select
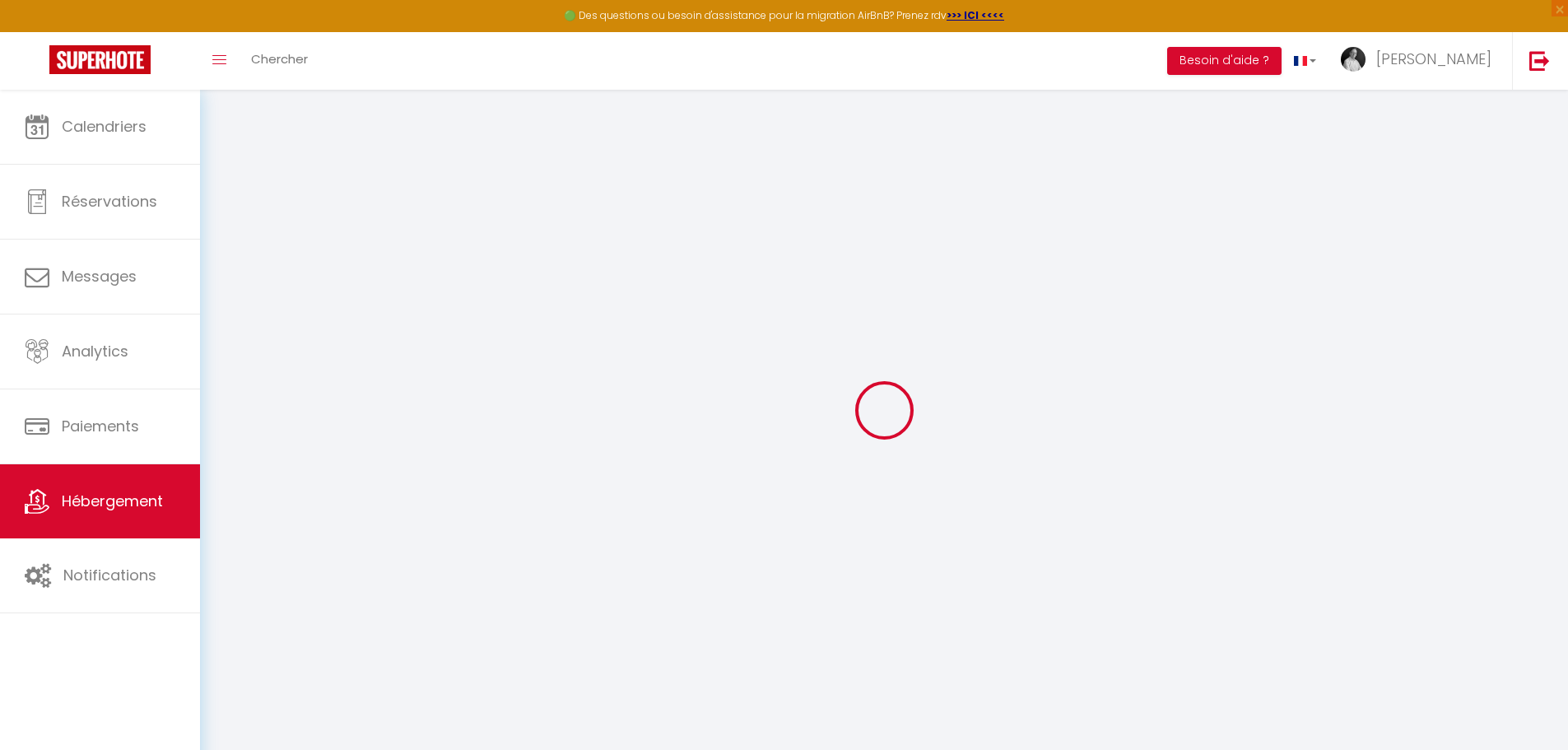
checkbox input "false"
checkbox input "true"
checkbox input "false"
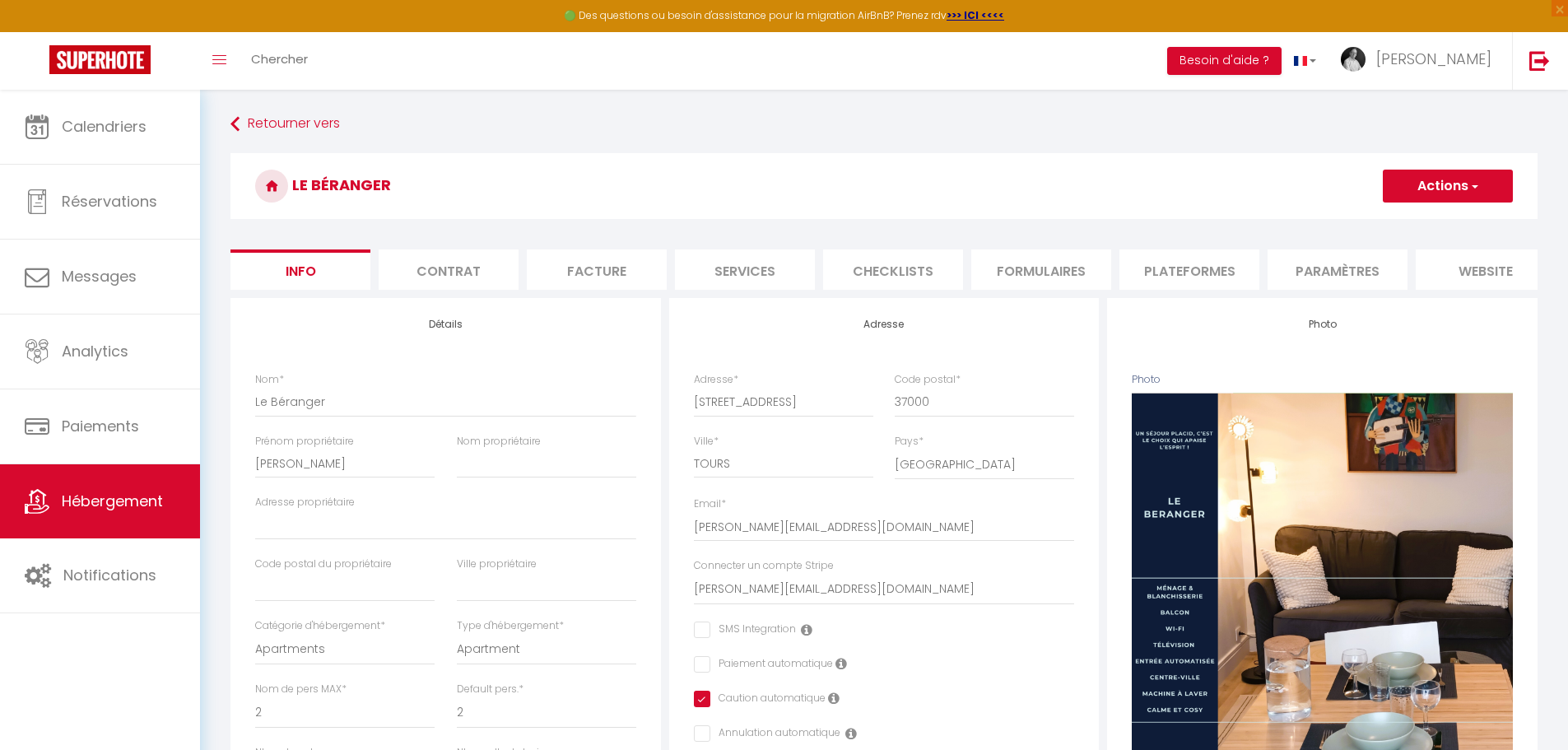
select select
checkbox input "false"
checkbox input "true"
checkbox input "false"
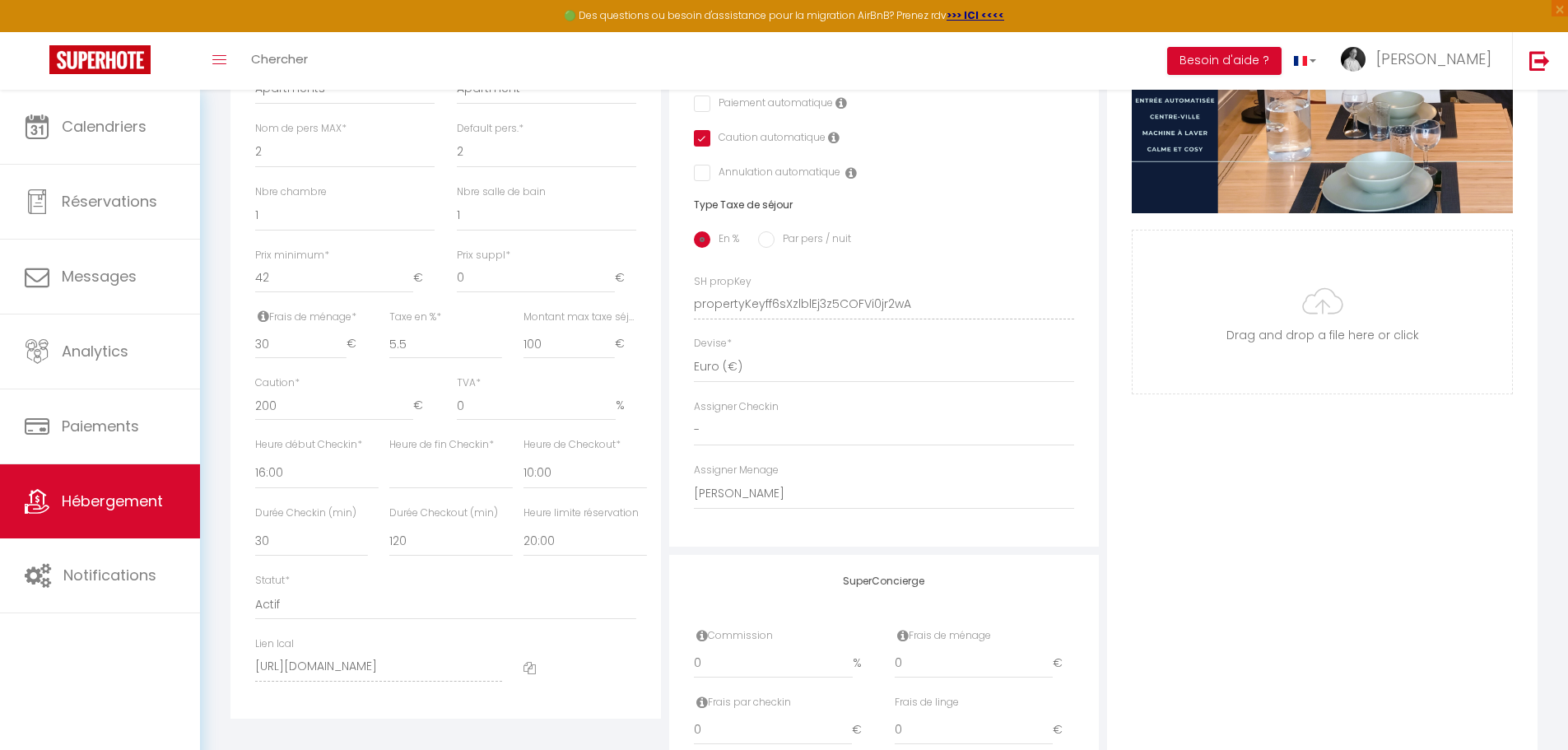
scroll to position [576, 0]
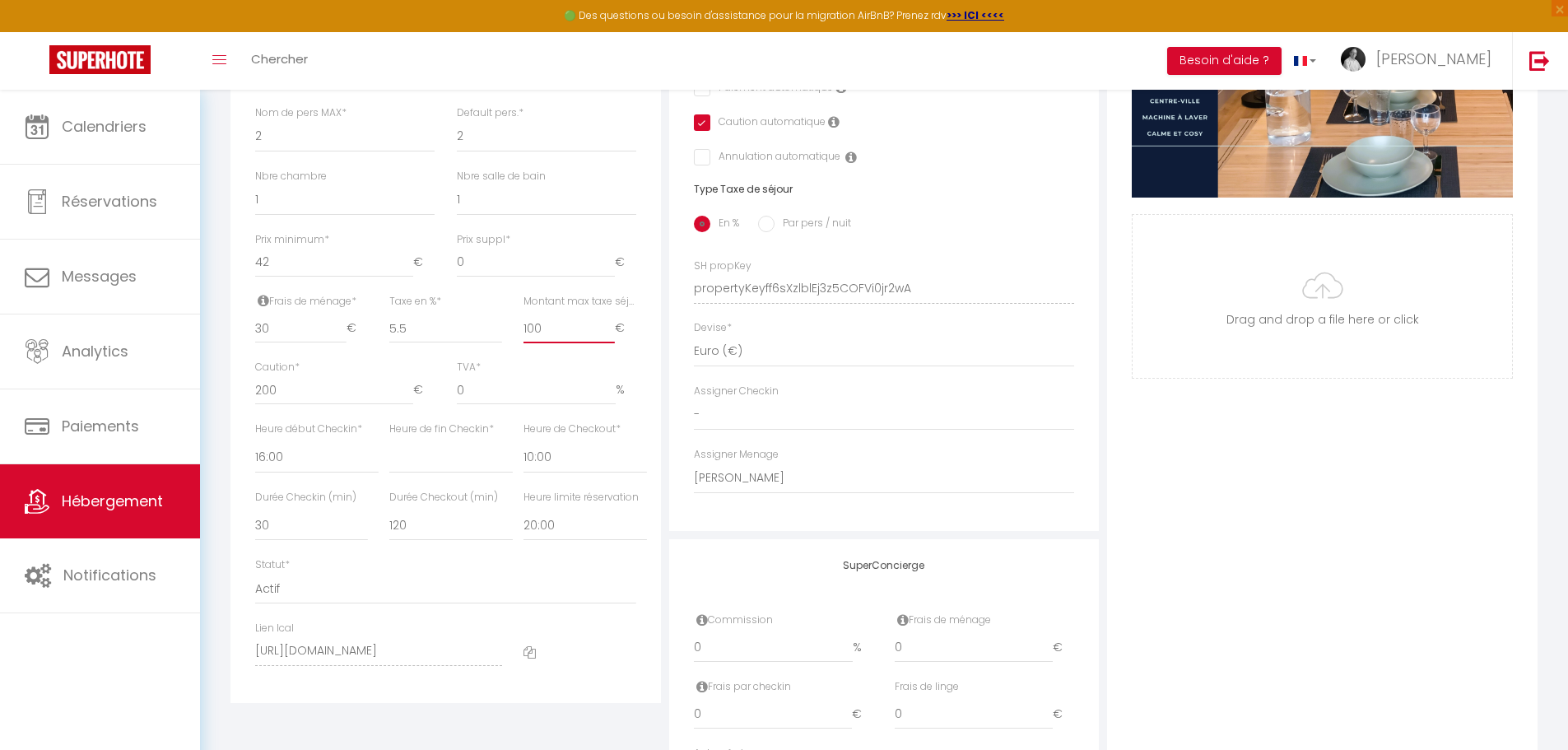
drag, startPoint x: 551, startPoint y: 347, endPoint x: 514, endPoint y: 338, distance: 38.1
click at [514, 338] on div "Montant max taxe séjour * 100 €" at bounding box center [580, 327] width 134 height 67
type input "4"
select select
checkbox input "false"
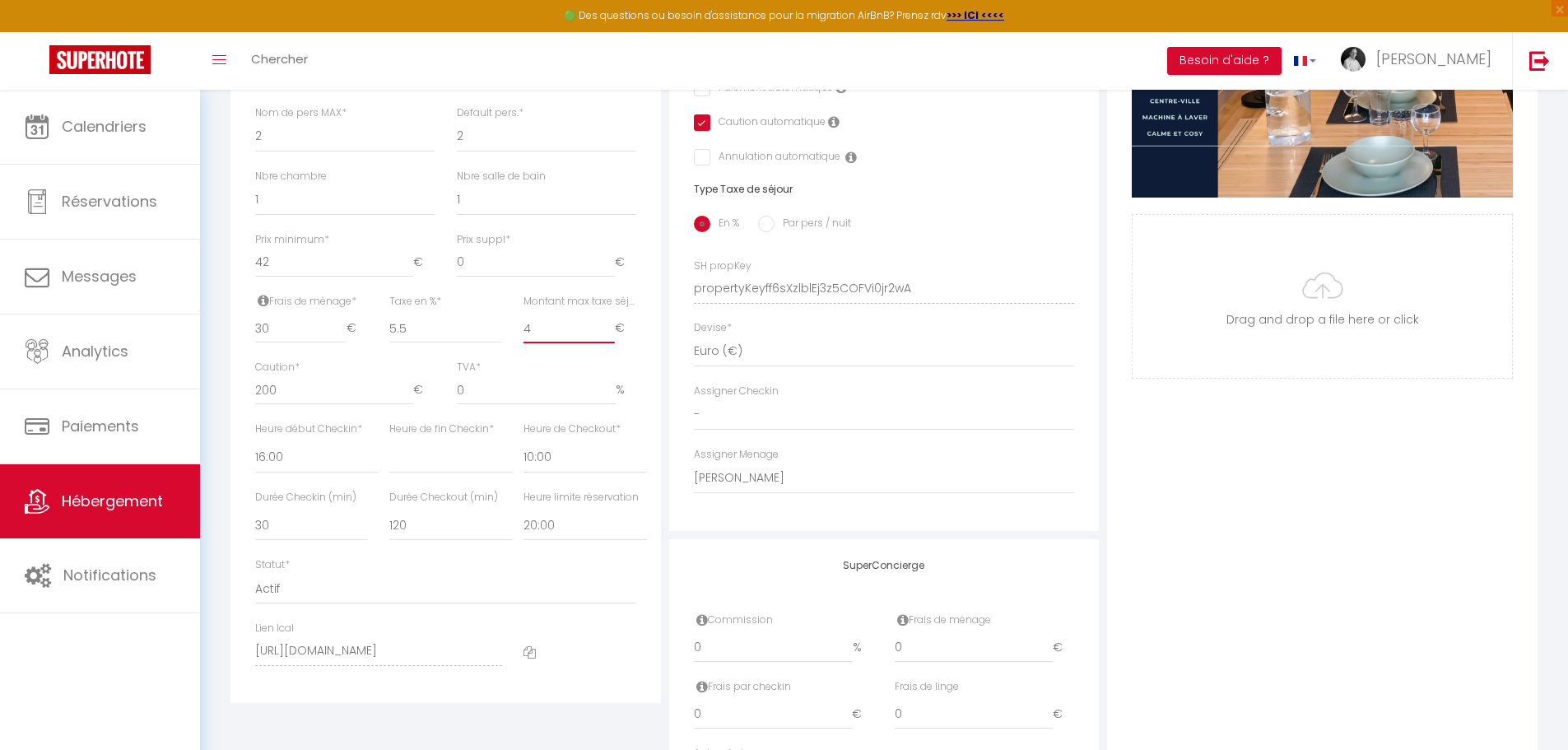
checkbox input "false"
checkbox input "true"
checkbox input "false"
select select
checkbox input "false"
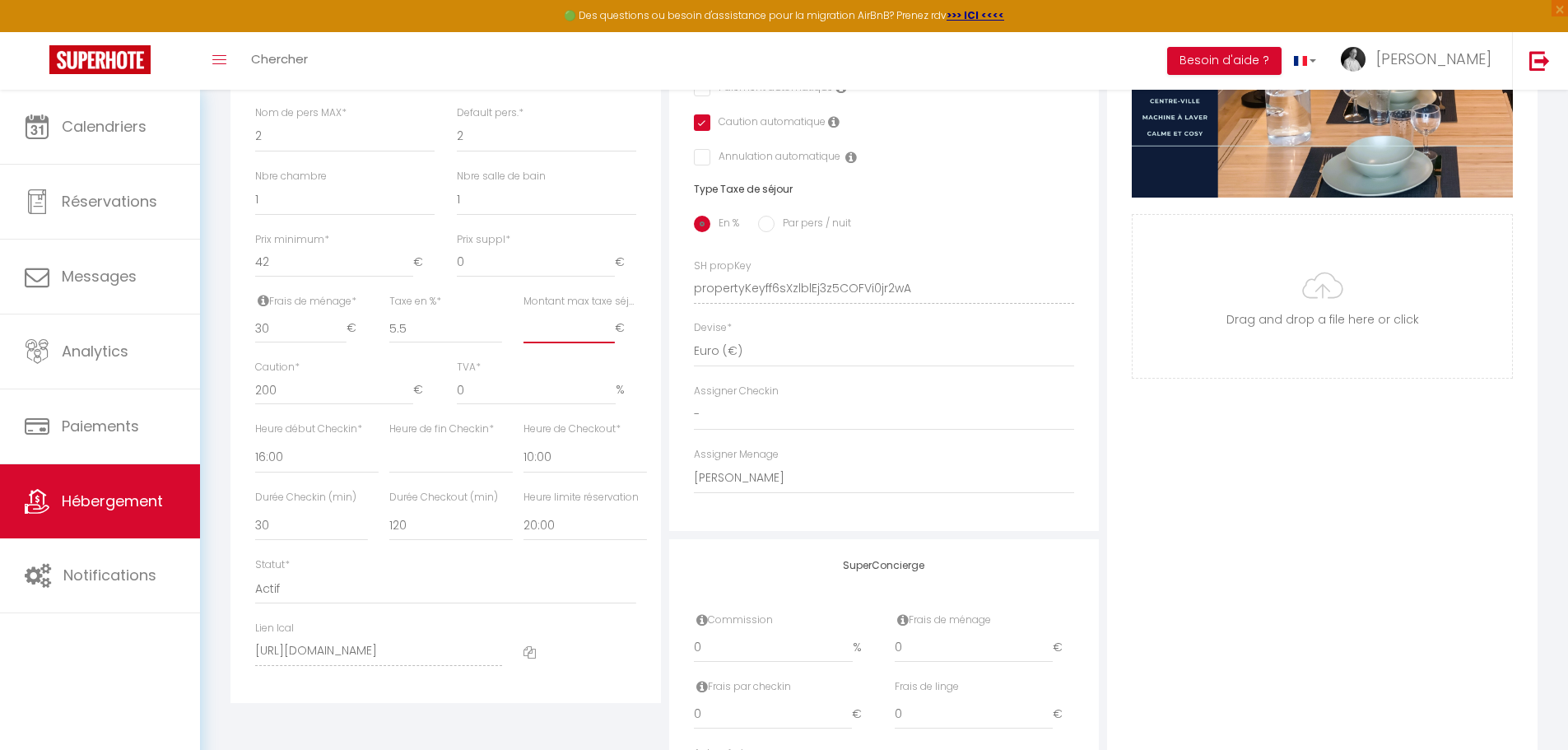
checkbox input "false"
checkbox input "true"
checkbox input "false"
type input "4.9"
select select
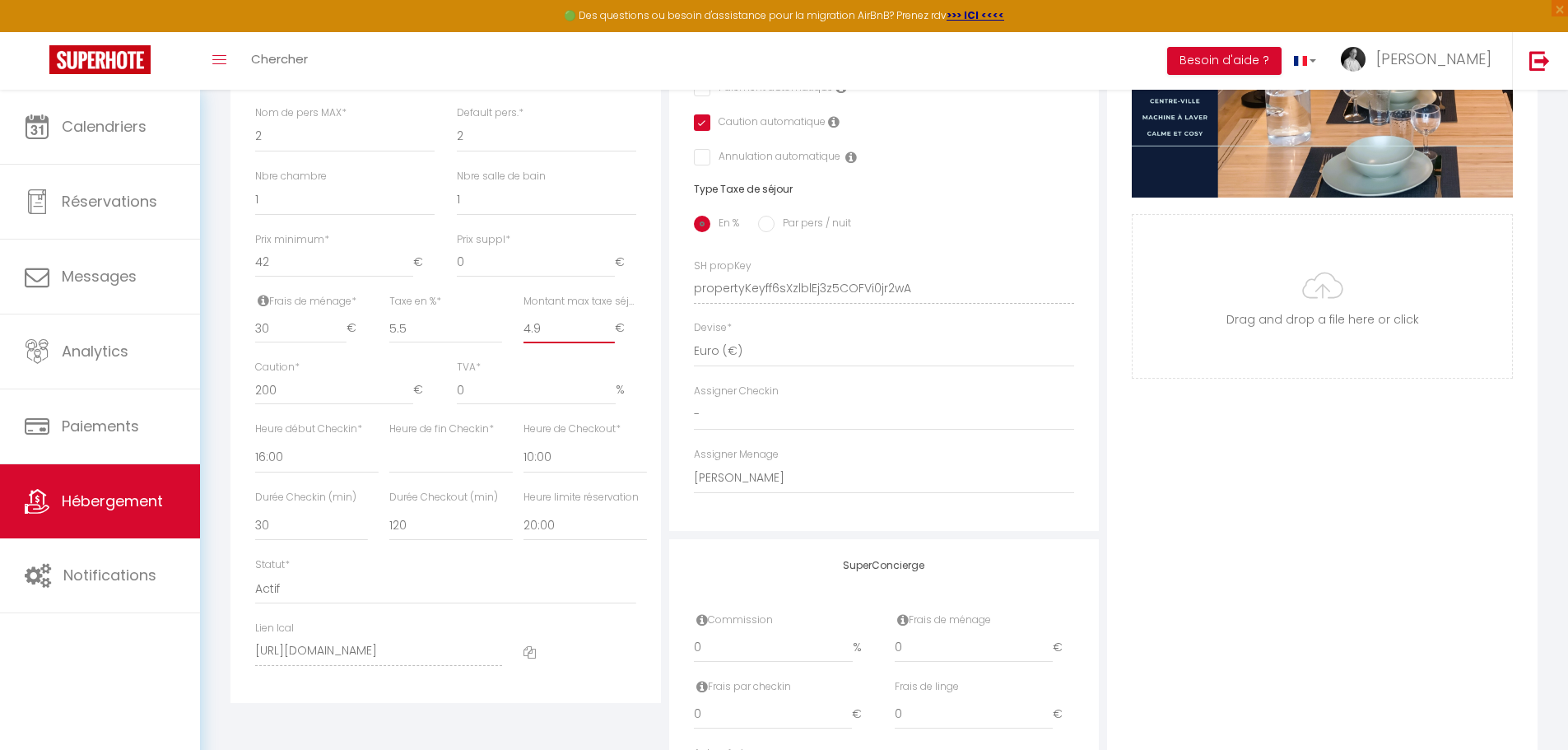
checkbox input "false"
checkbox input "true"
checkbox input "false"
type input "4.90"
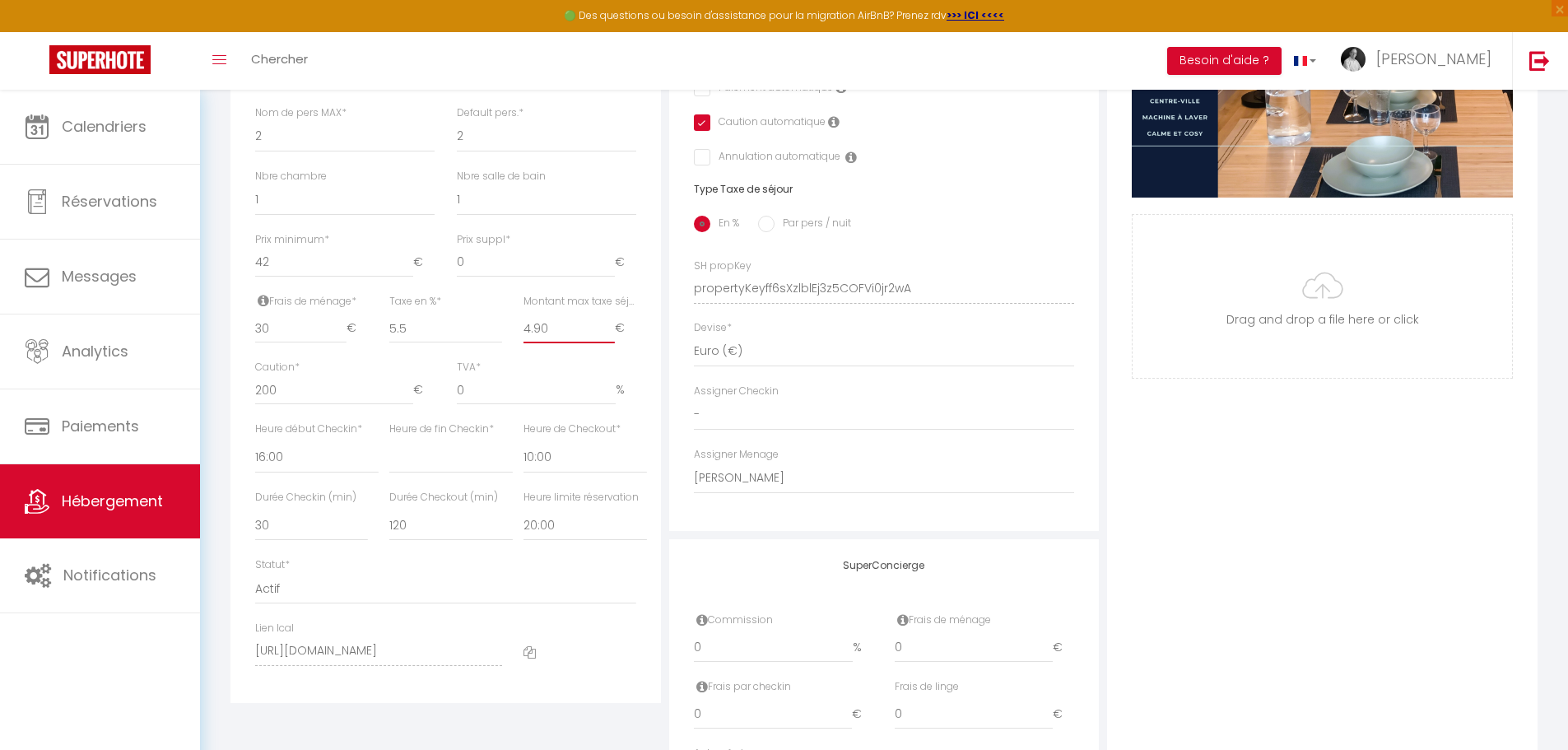
select select
checkbox input "false"
checkbox input "true"
checkbox input "false"
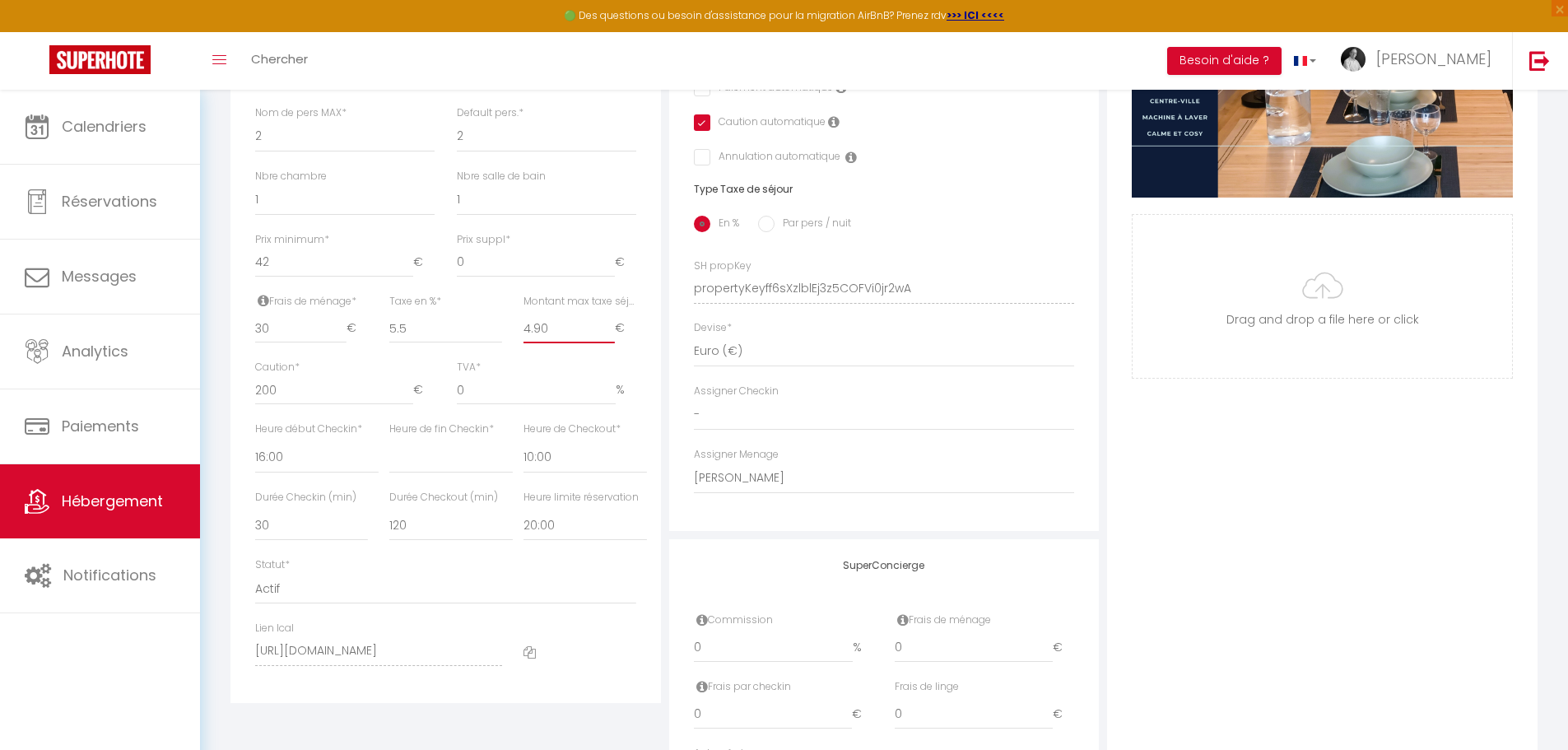
type input "4.90"
click at [1164, 481] on div "Photo Photo Supprimer Drag and drop a file here or click Ooops, something wrong…" at bounding box center [1322, 277] width 431 height 1110
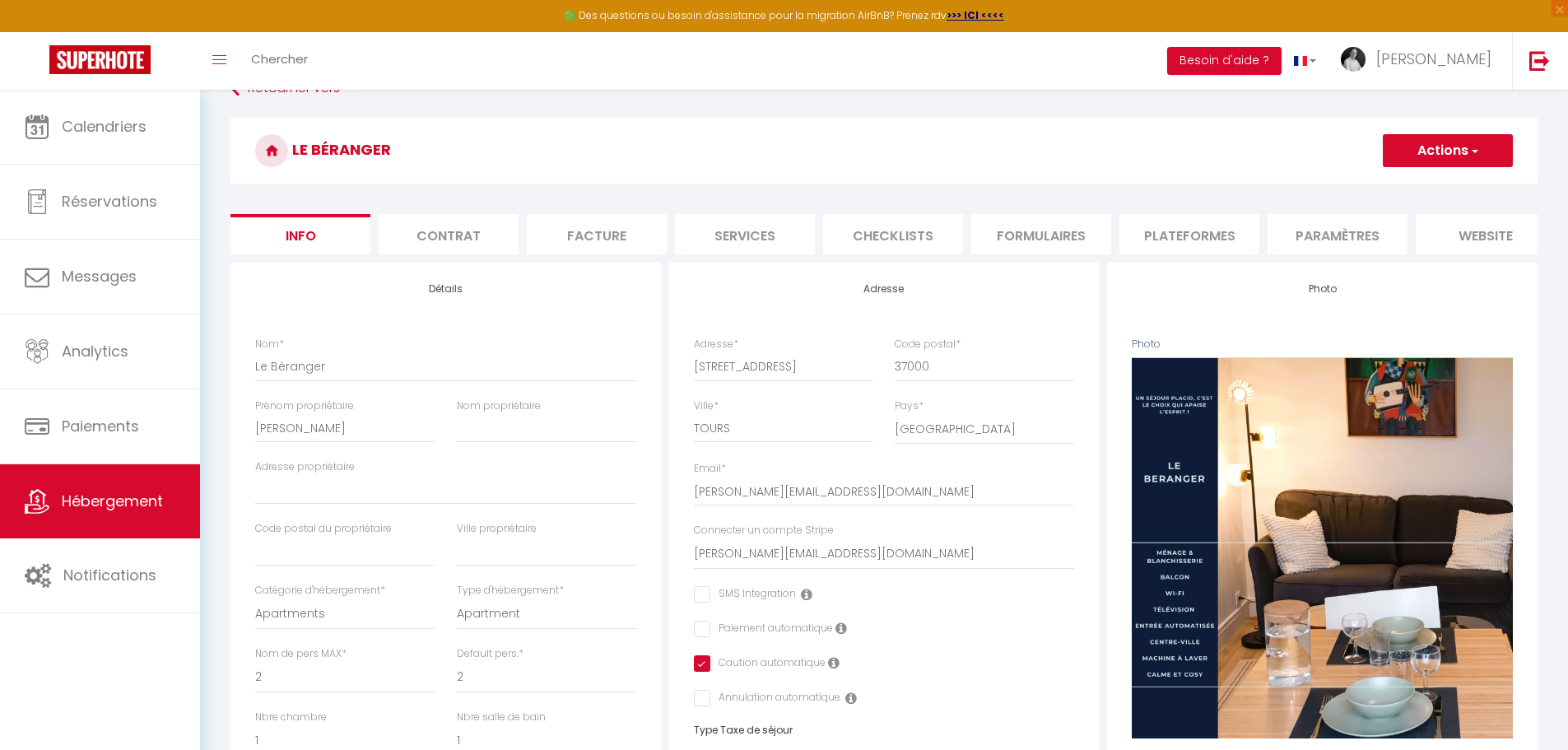
scroll to position [0, 0]
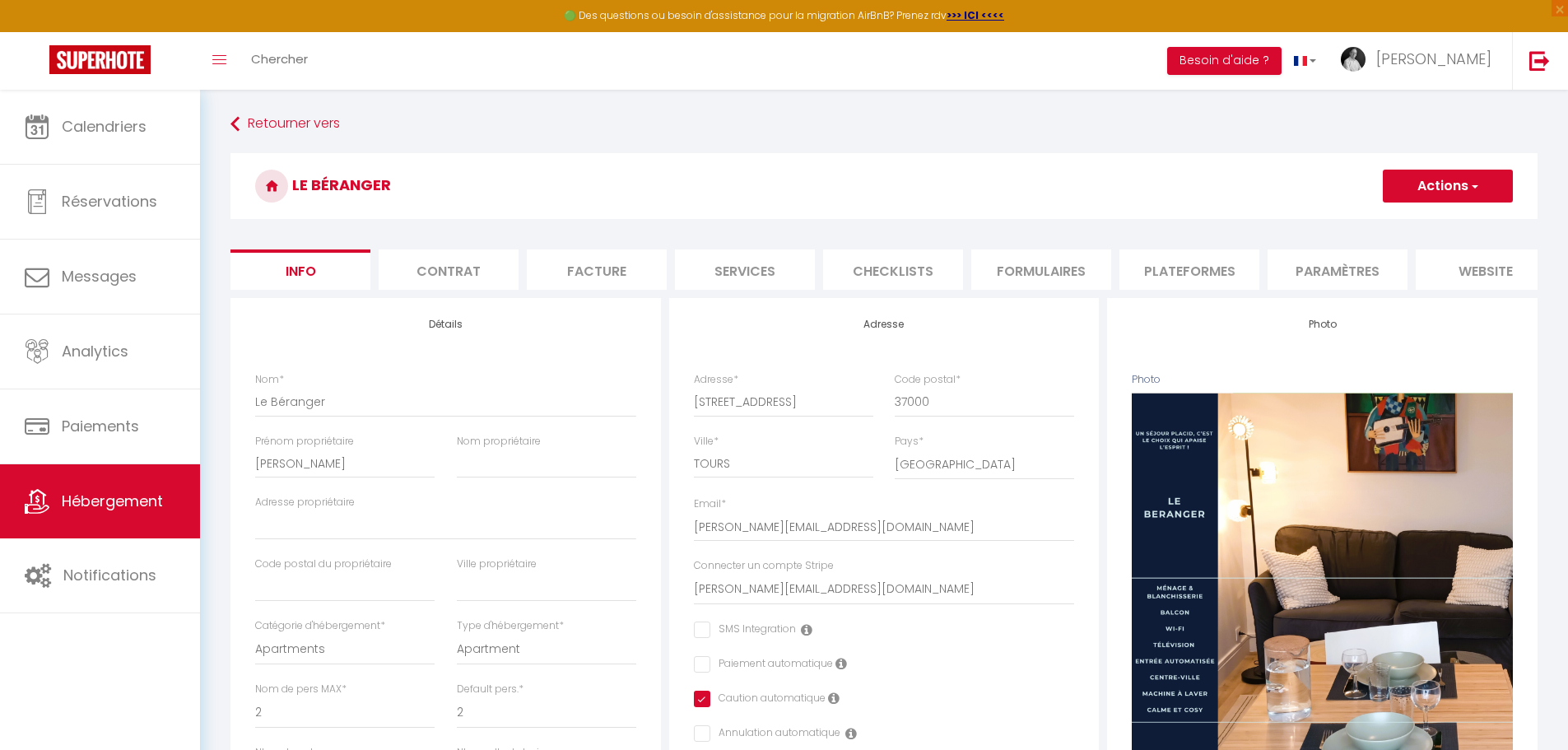
click at [1464, 184] on button "Actions" at bounding box center [1448, 186] width 130 height 33
click at [1394, 224] on input "Enregistrer" at bounding box center [1383, 222] width 61 height 16
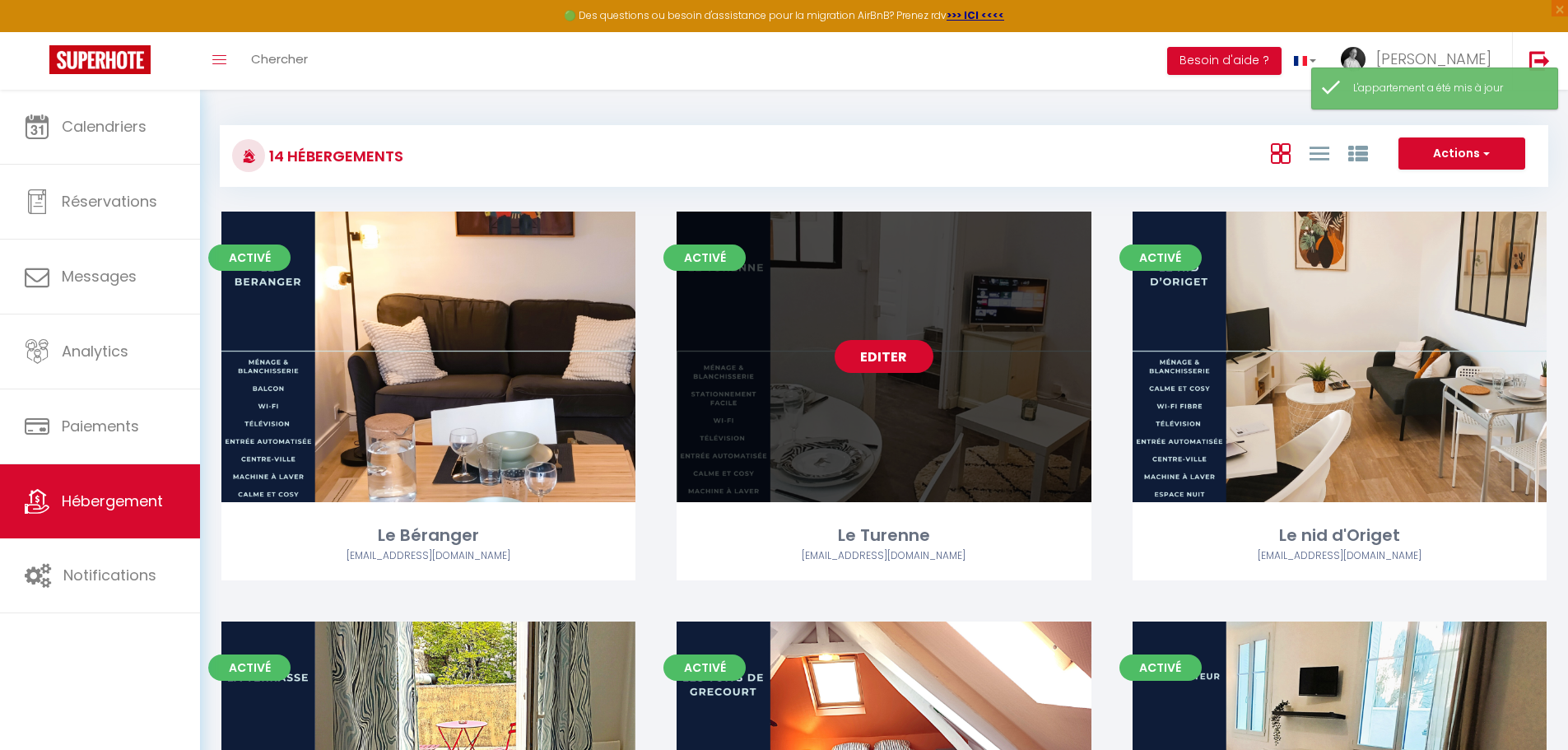
click at [873, 356] on link "Editer" at bounding box center [884, 356] width 99 height 33
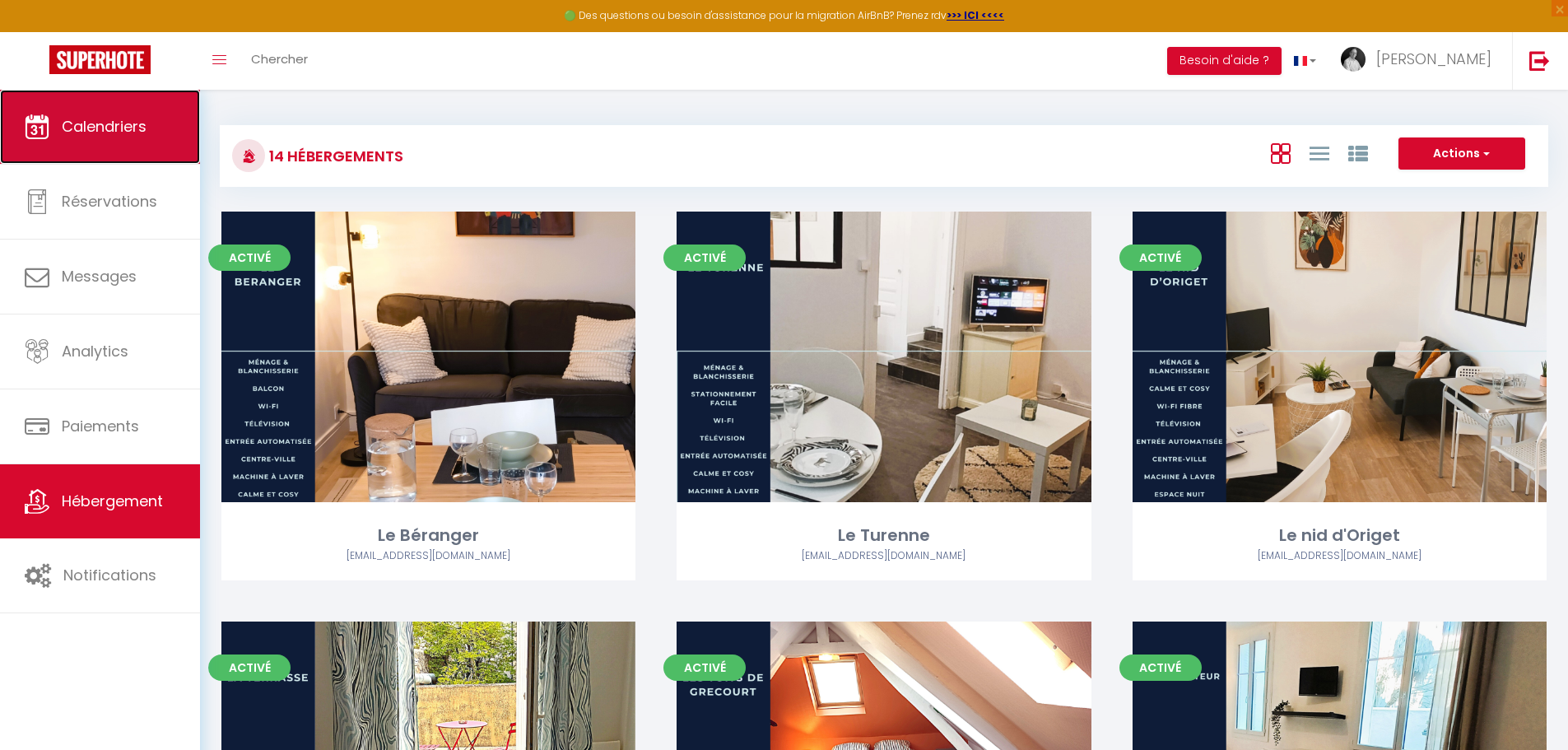
click at [133, 138] on link "Calendriers" at bounding box center [100, 127] width 200 height 74
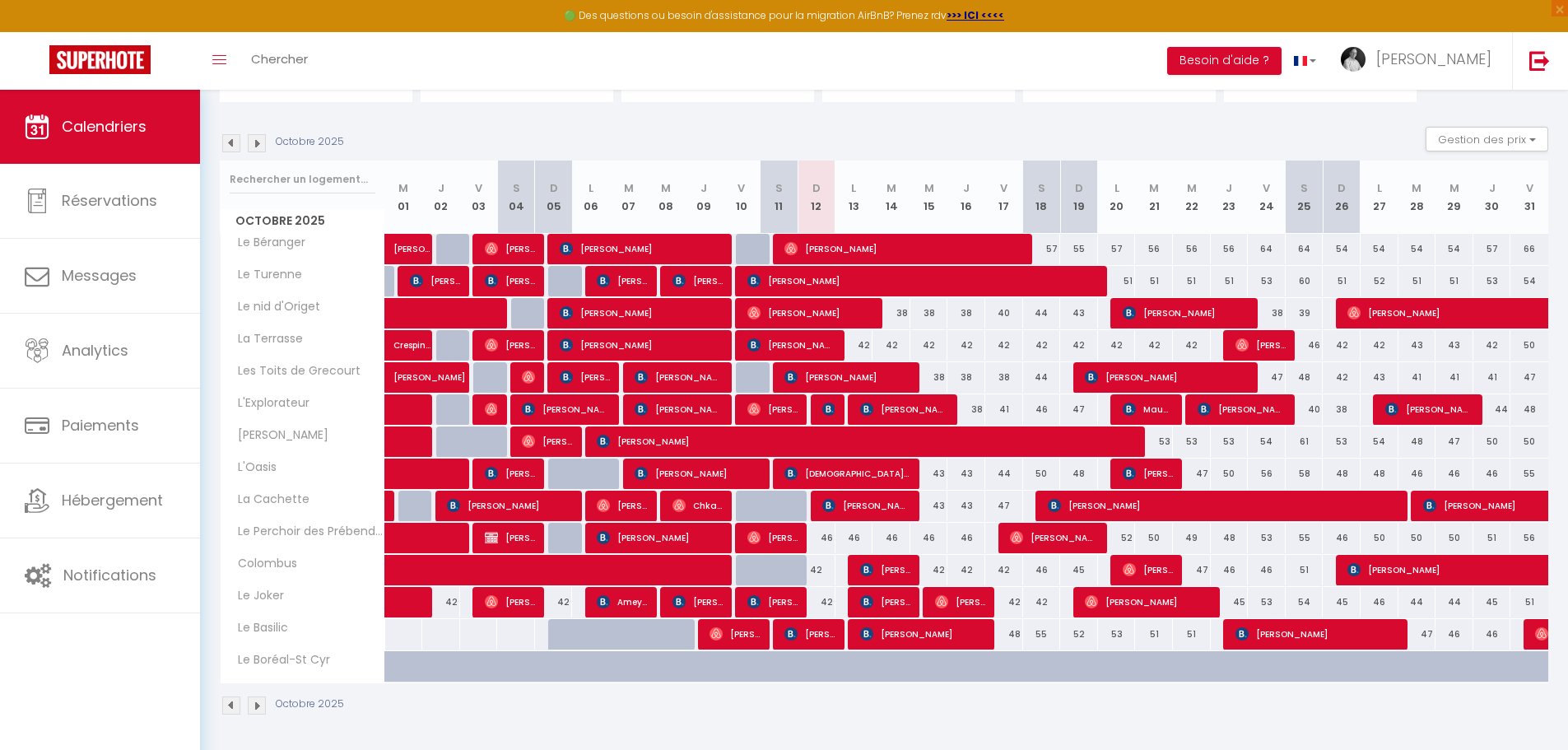
scroll to position [143, 0]
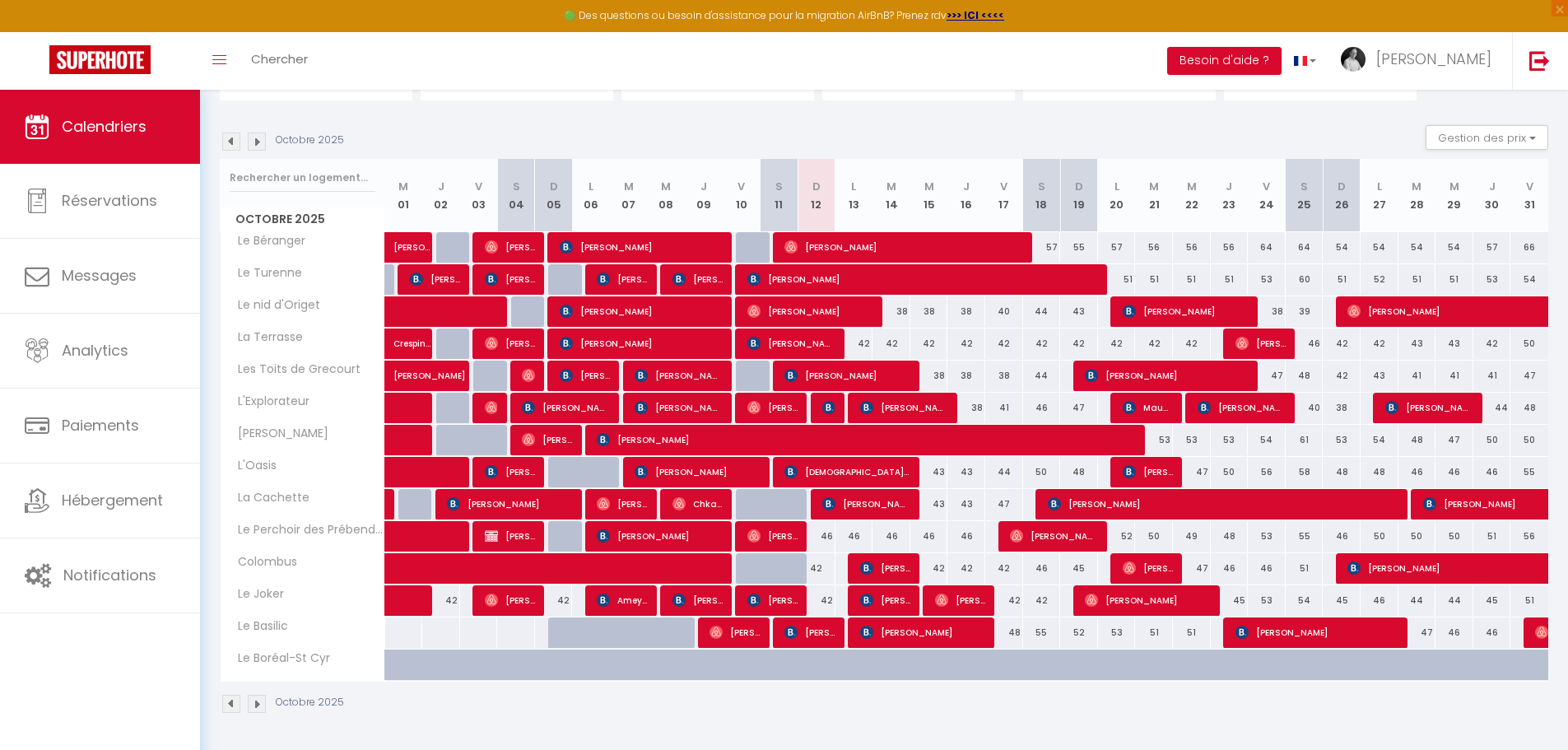
click at [255, 702] on img at bounding box center [257, 704] width 18 height 18
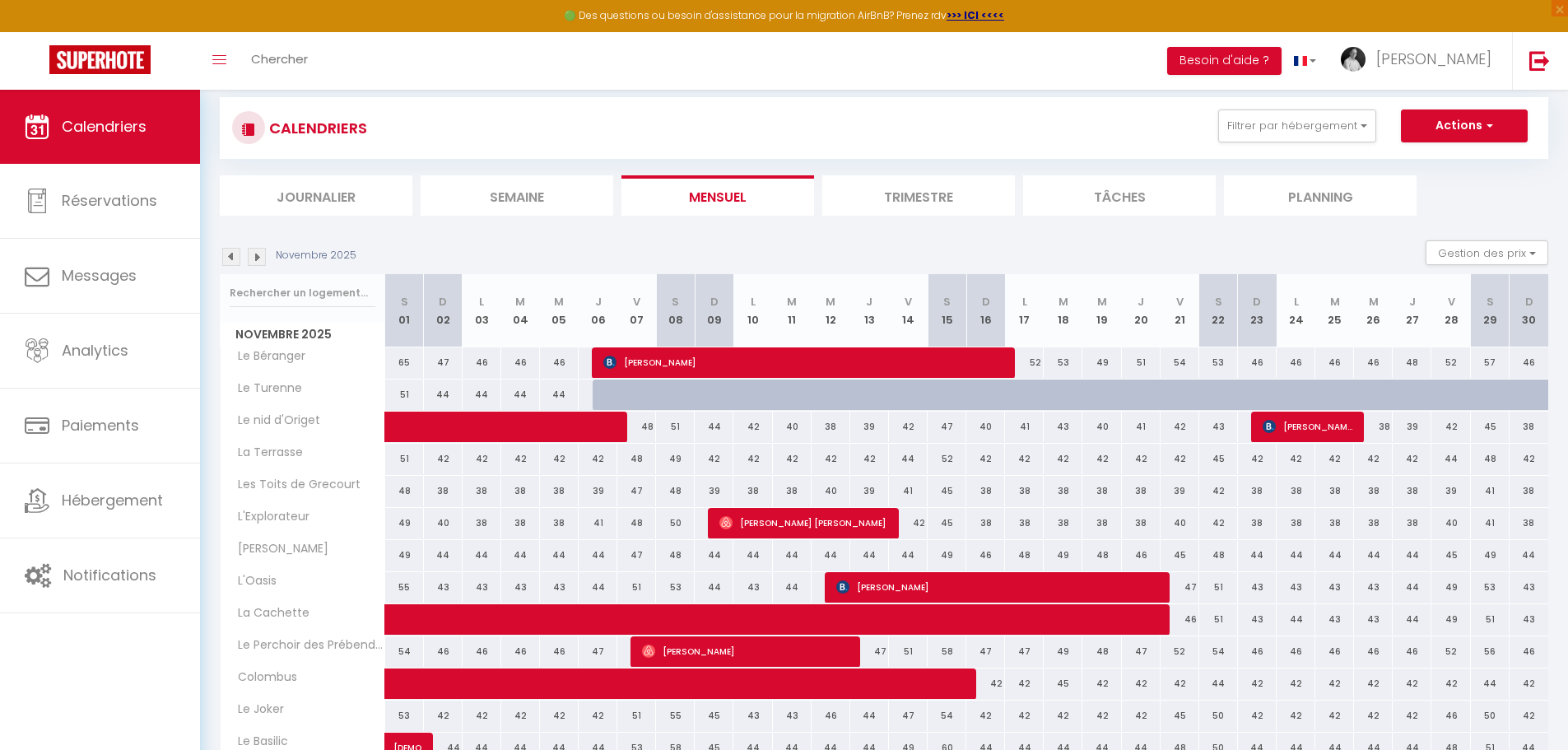
scroll to position [0, 0]
